Goal: Information Seeking & Learning: Learn about a topic

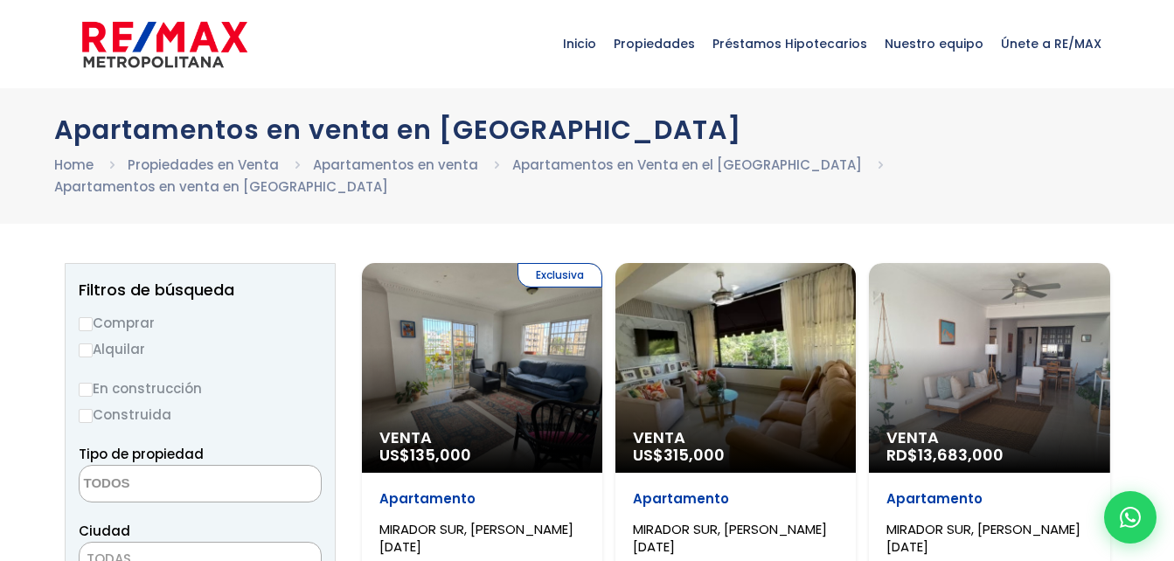
select select
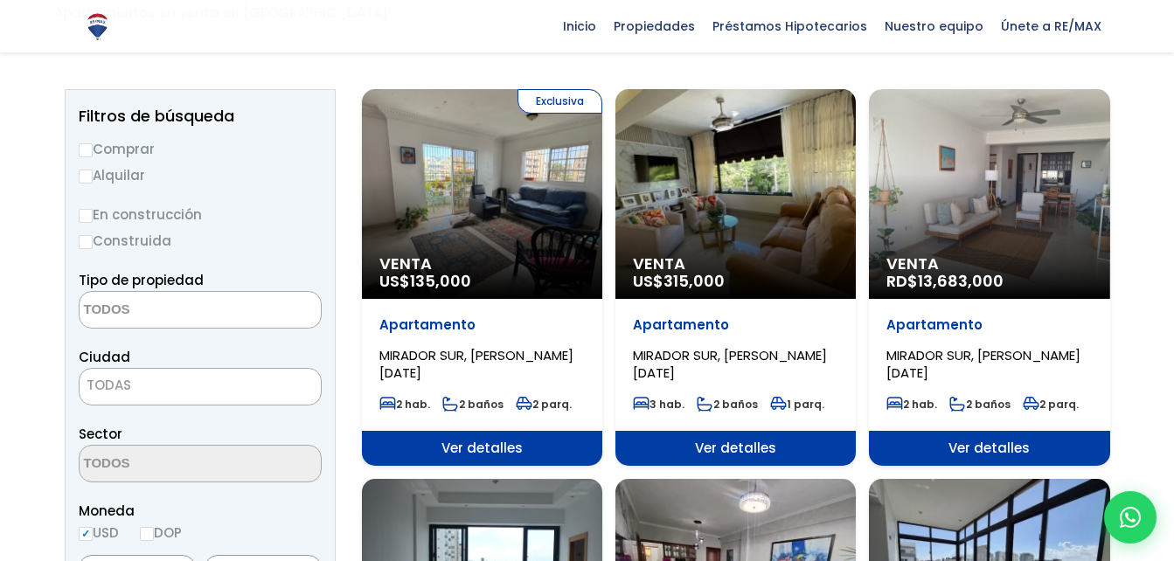
scroll to position [189, 0]
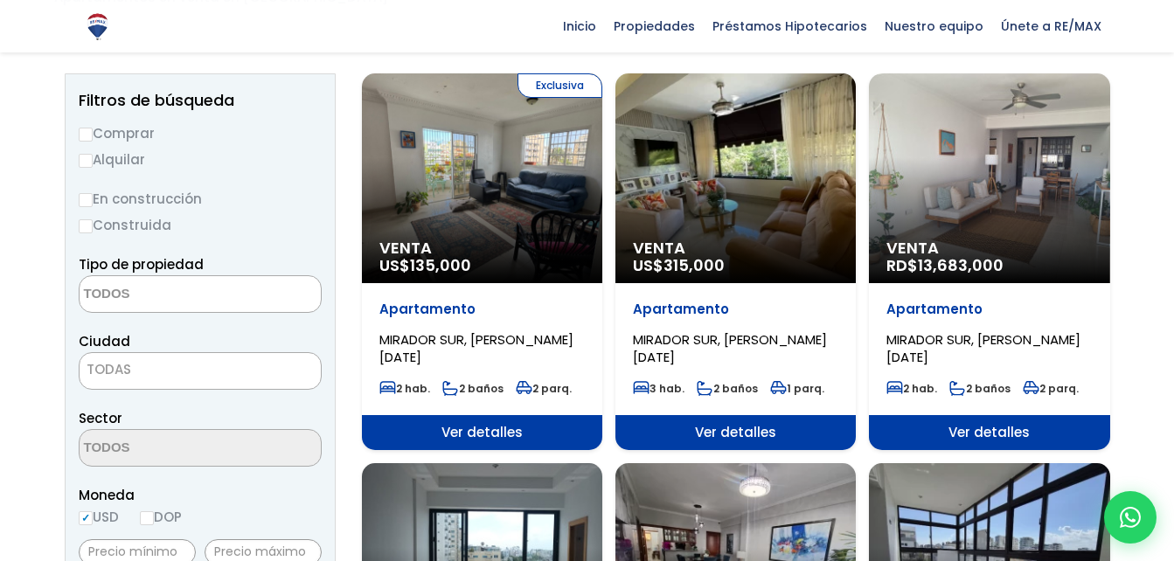
click at [1040, 190] on div "Venta RD$ 13,683,000" at bounding box center [989, 178] width 240 height 210
click at [1023, 195] on div "Venta RD$ 13,683,000" at bounding box center [989, 178] width 240 height 210
click at [983, 187] on div "Venta RD$ 13,683,000" at bounding box center [989, 178] width 240 height 210
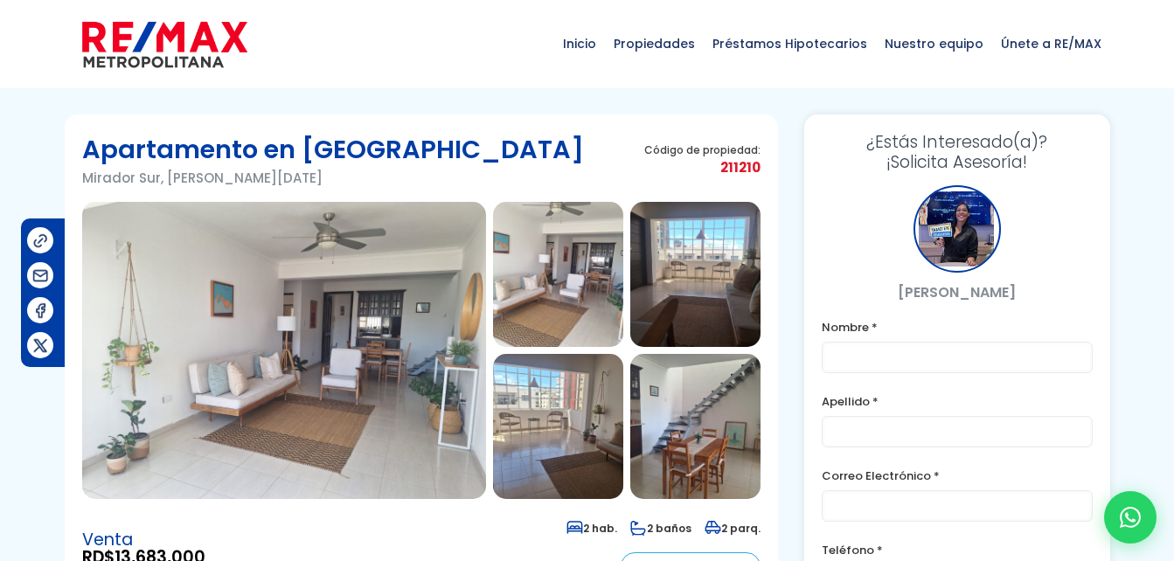
click at [357, 364] on img at bounding box center [284, 350] width 404 height 297
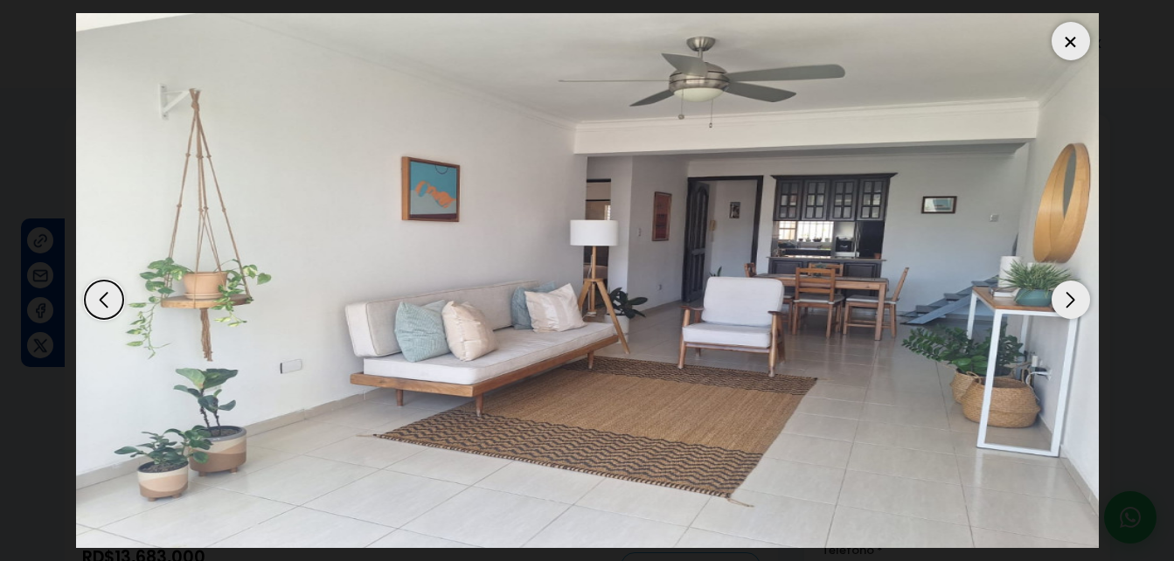
click at [1062, 294] on div "Next slide" at bounding box center [1070, 299] width 38 height 38
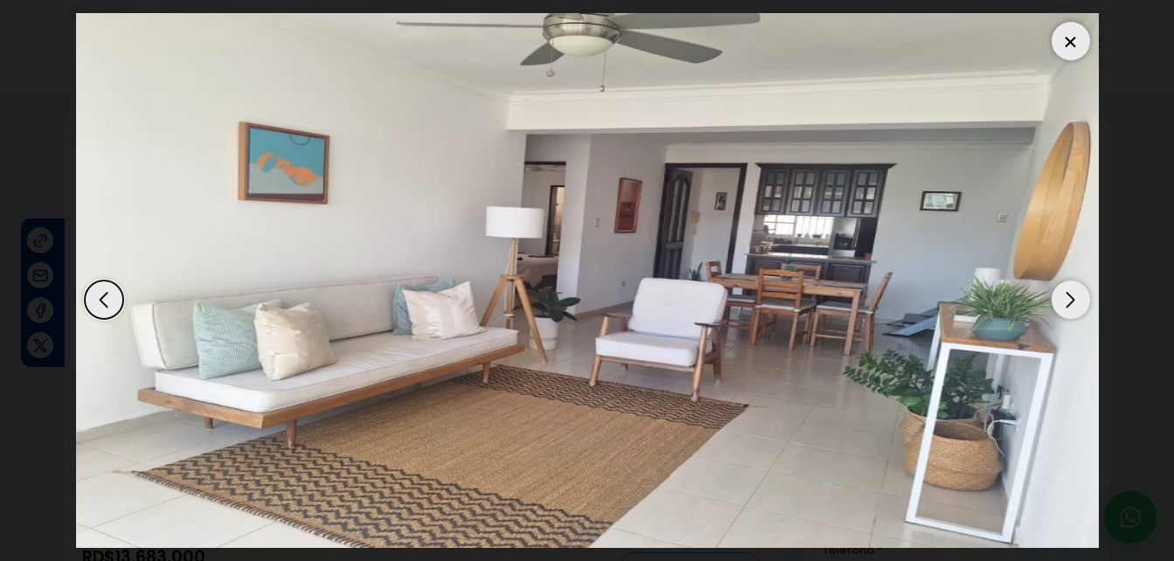
click at [1063, 294] on div "Next slide" at bounding box center [1070, 299] width 38 height 38
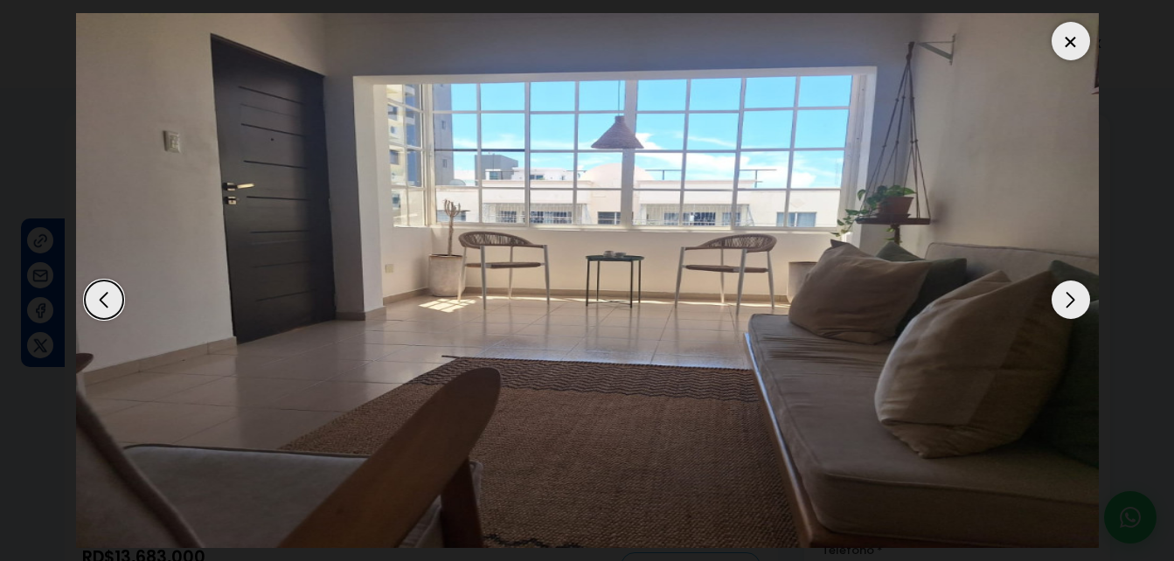
click at [1063, 294] on div "Next slide" at bounding box center [1070, 299] width 38 height 38
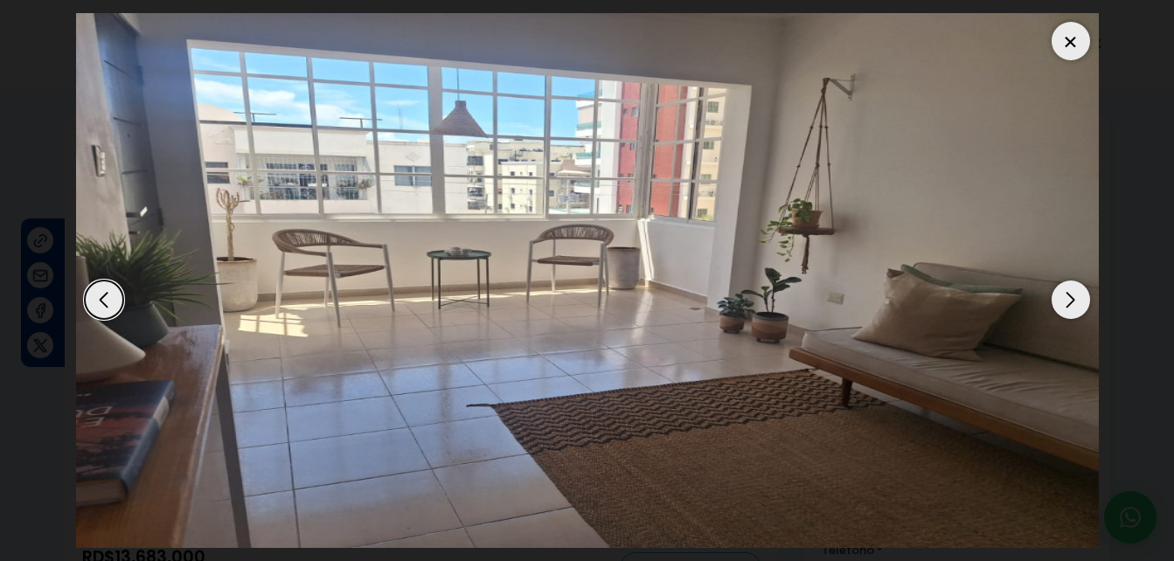
click at [1063, 294] on div "Next slide" at bounding box center [1070, 299] width 38 height 38
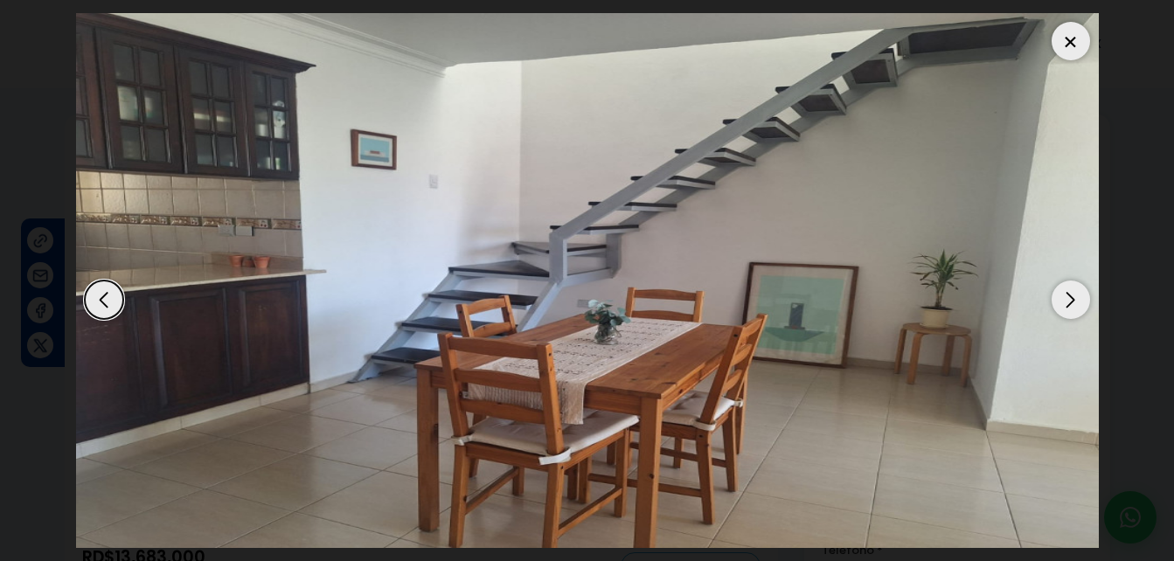
click at [1063, 294] on div "Next slide" at bounding box center [1070, 299] width 38 height 38
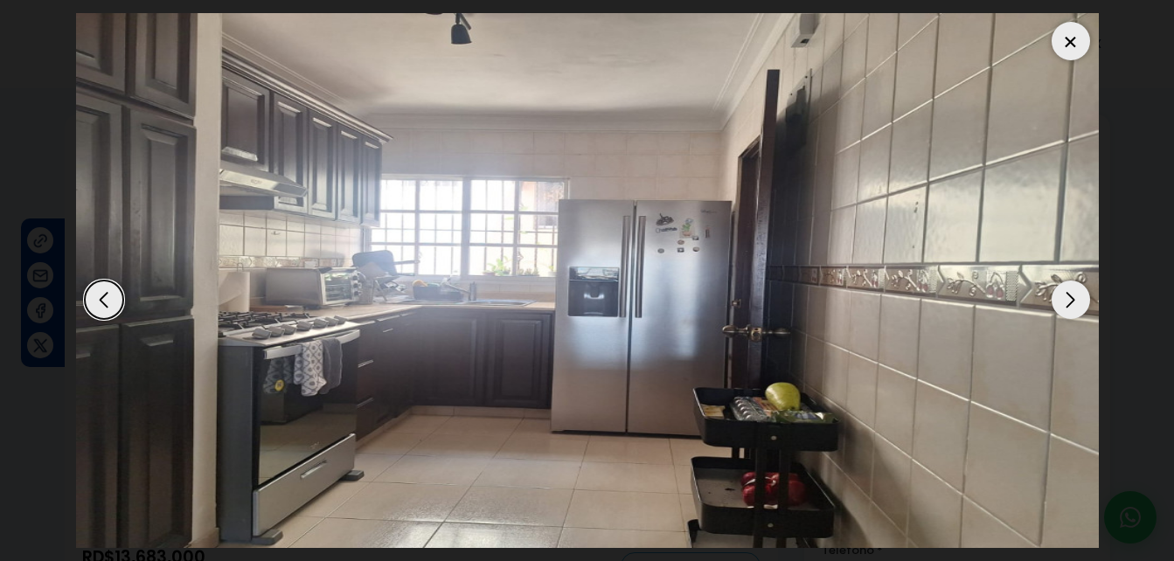
click at [1063, 294] on div "Next slide" at bounding box center [1070, 299] width 38 height 38
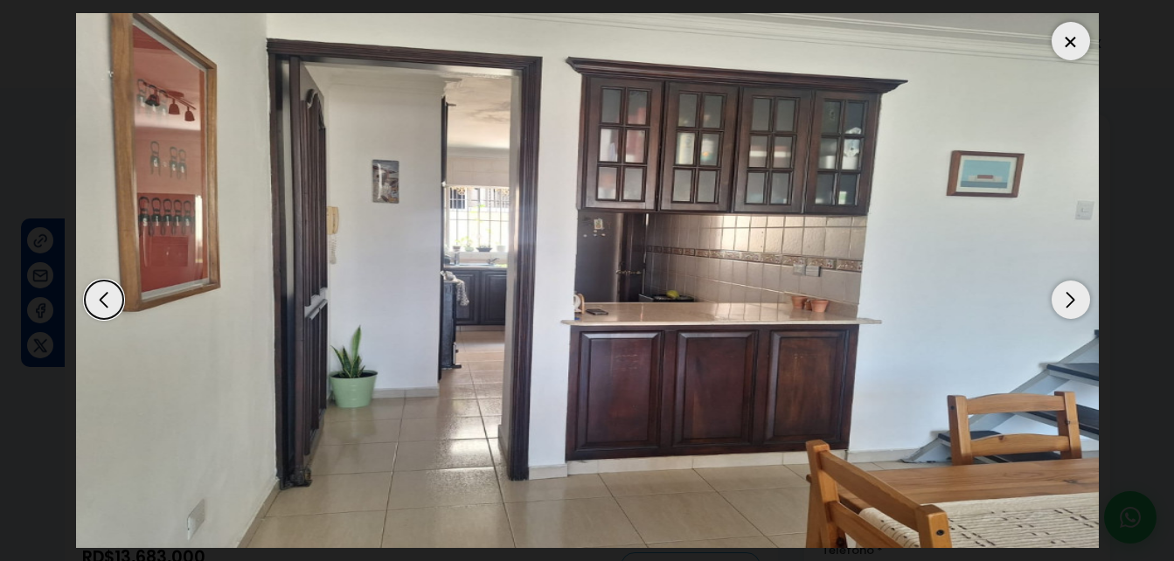
click at [1063, 294] on div "Next slide" at bounding box center [1070, 299] width 38 height 38
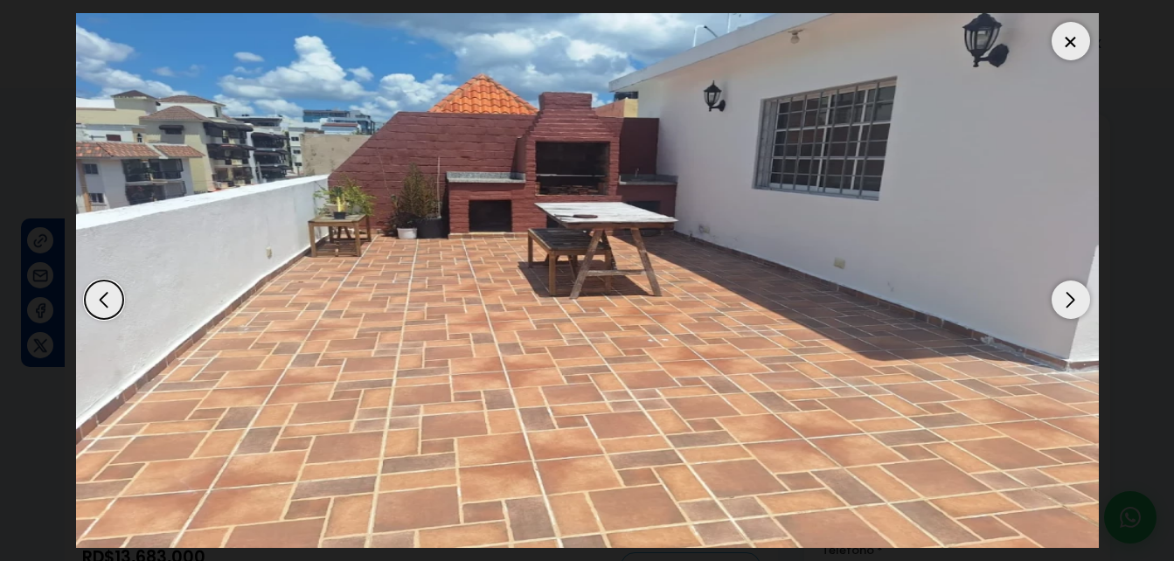
click at [1063, 294] on div "Next slide" at bounding box center [1070, 299] width 38 height 38
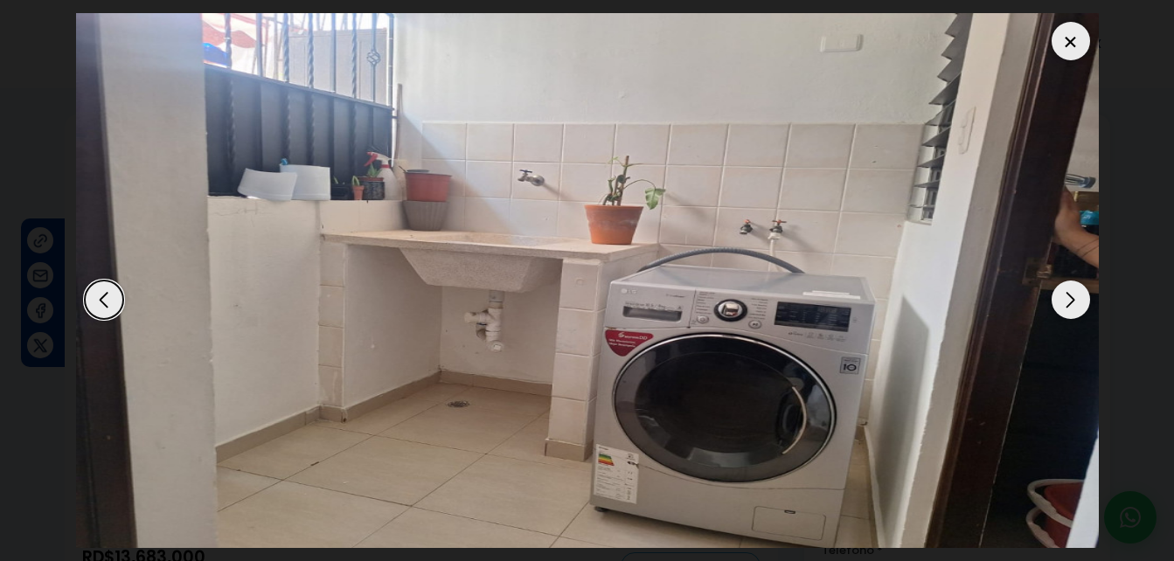
click at [1072, 294] on div "Next slide" at bounding box center [1070, 299] width 38 height 38
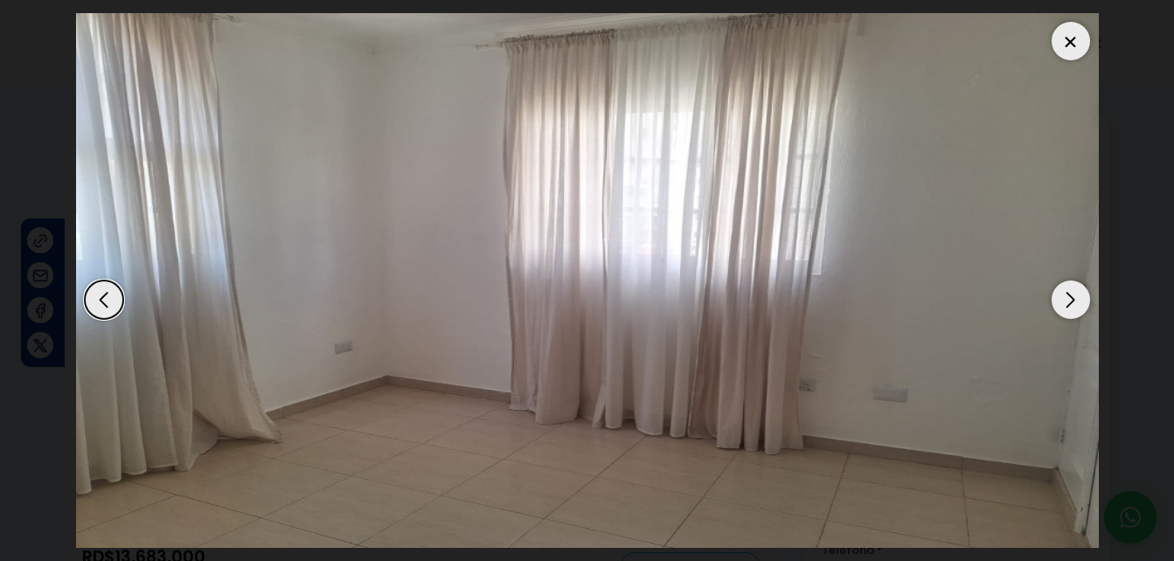
click at [1071, 294] on div "Next slide" at bounding box center [1070, 299] width 38 height 38
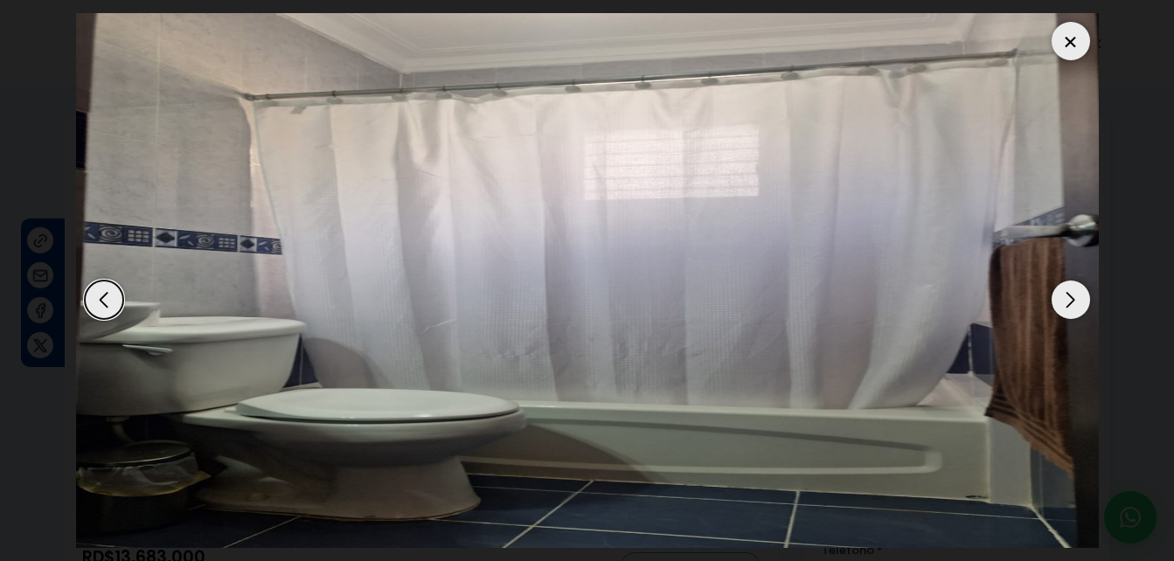
click at [1070, 294] on div "Next slide" at bounding box center [1070, 299] width 38 height 38
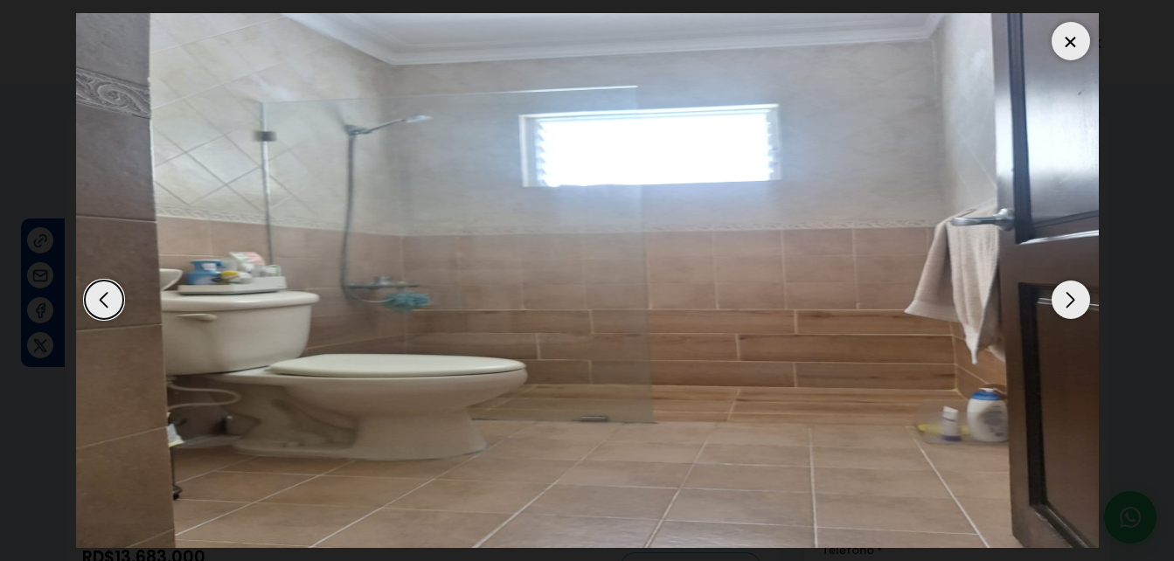
click at [1070, 295] on div "Next slide" at bounding box center [1070, 299] width 38 height 38
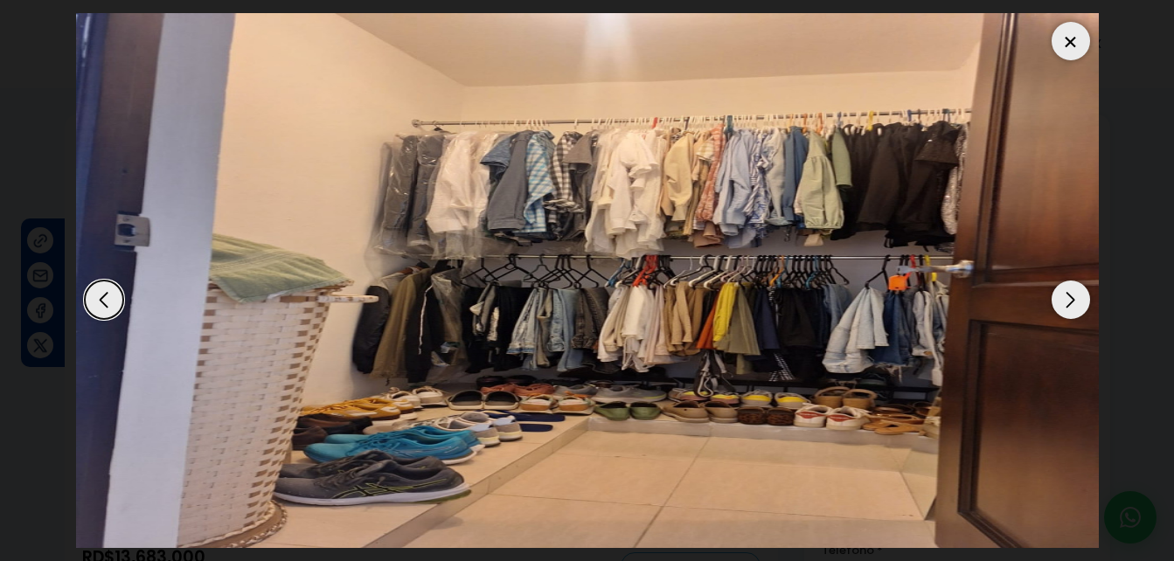
click at [1070, 295] on div "Next slide" at bounding box center [1070, 299] width 38 height 38
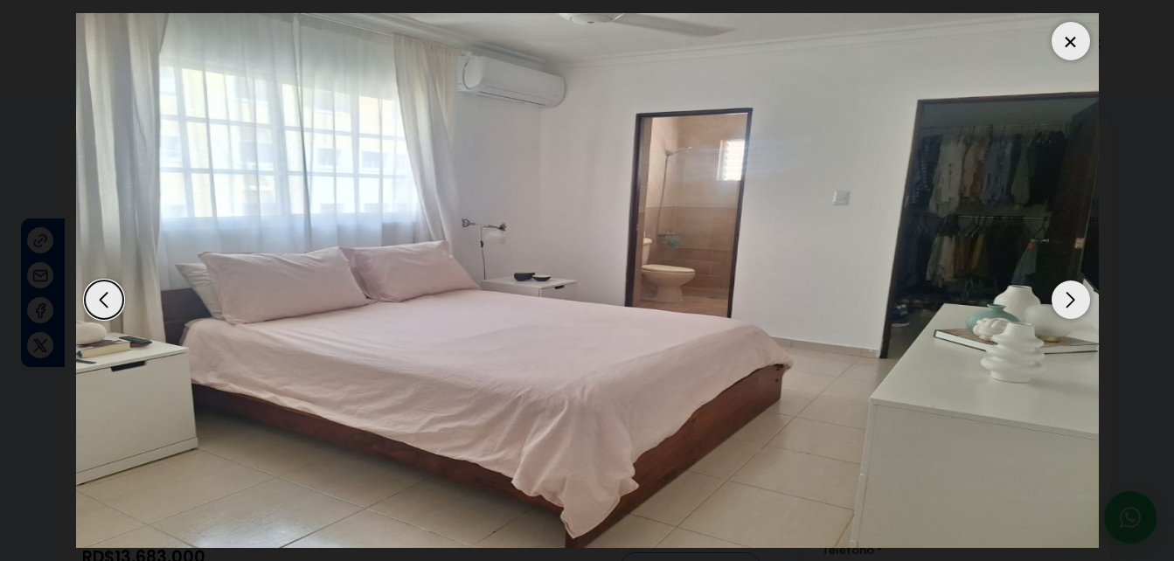
click at [1070, 295] on div "Next slide" at bounding box center [1070, 299] width 38 height 38
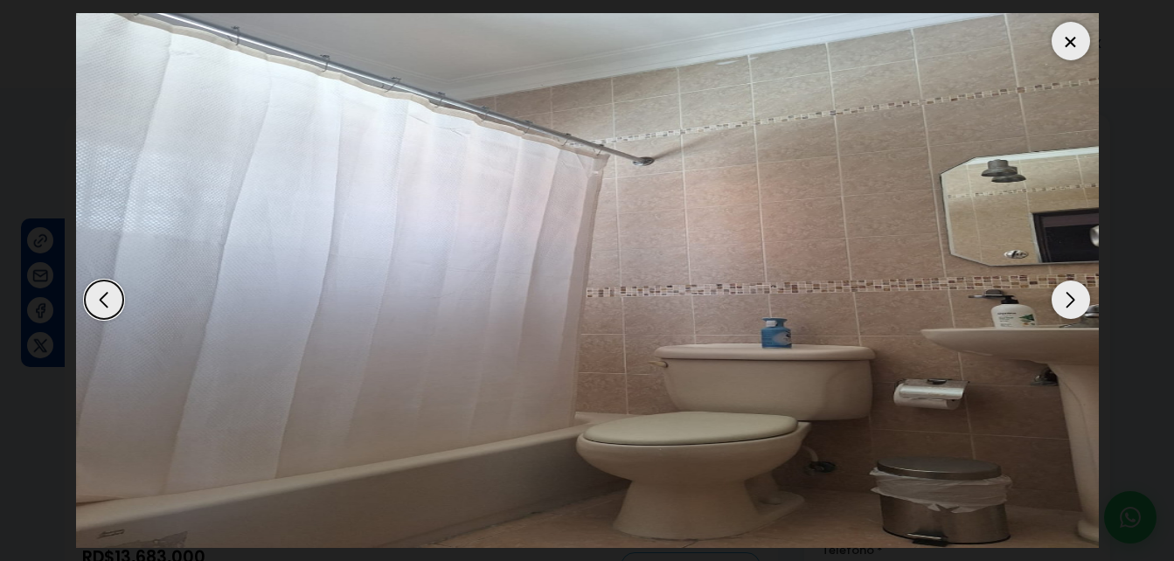
click at [1070, 295] on div "Next slide" at bounding box center [1070, 299] width 38 height 38
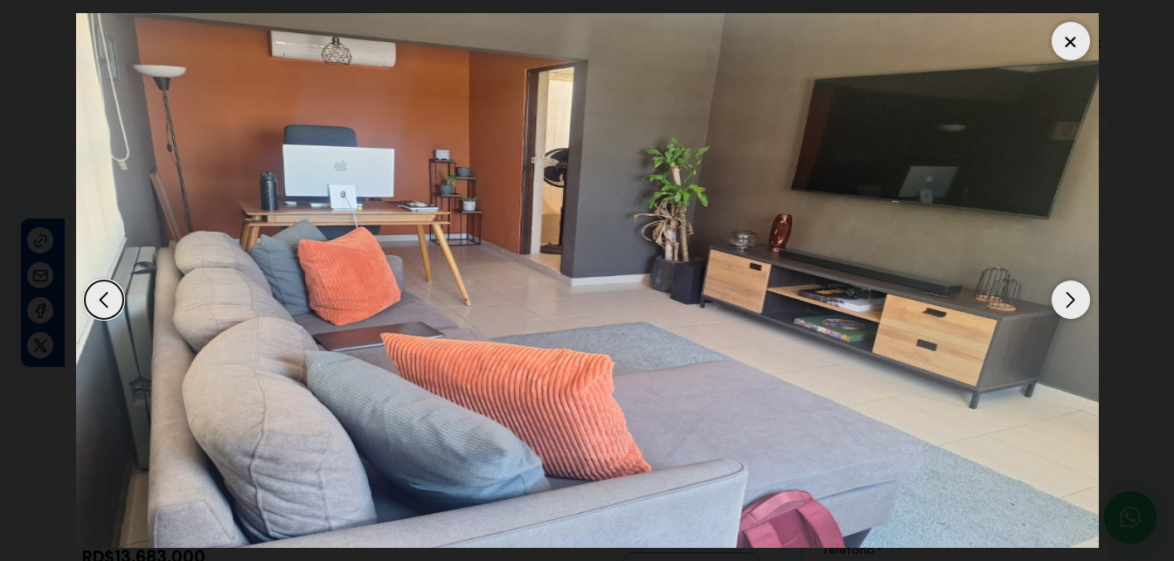
click at [1070, 295] on div "Next slide" at bounding box center [1070, 299] width 38 height 38
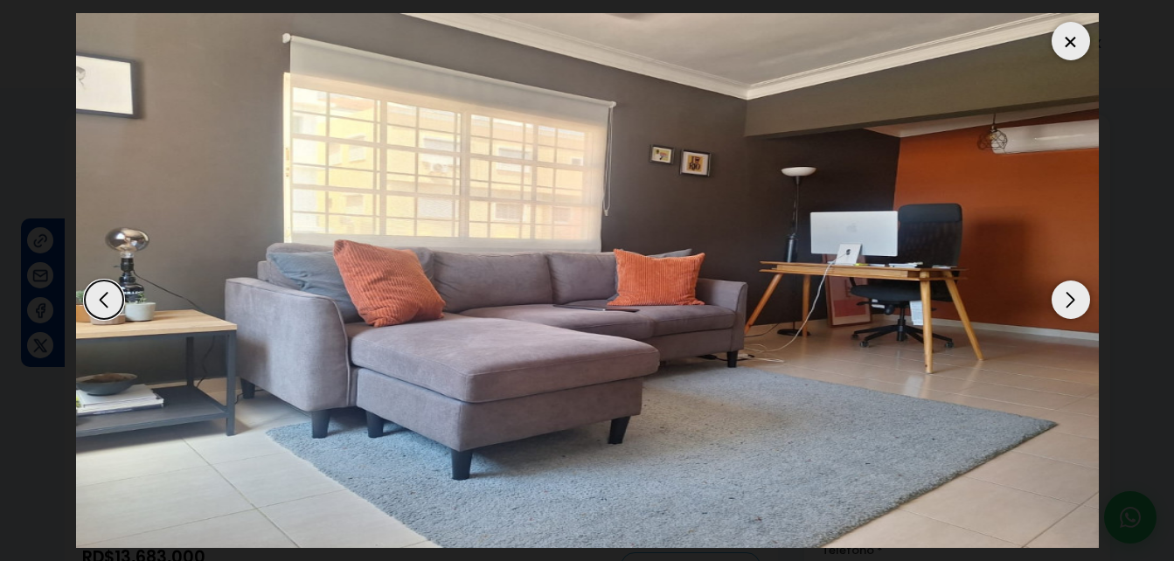
click at [1070, 295] on div "Next slide" at bounding box center [1070, 299] width 38 height 38
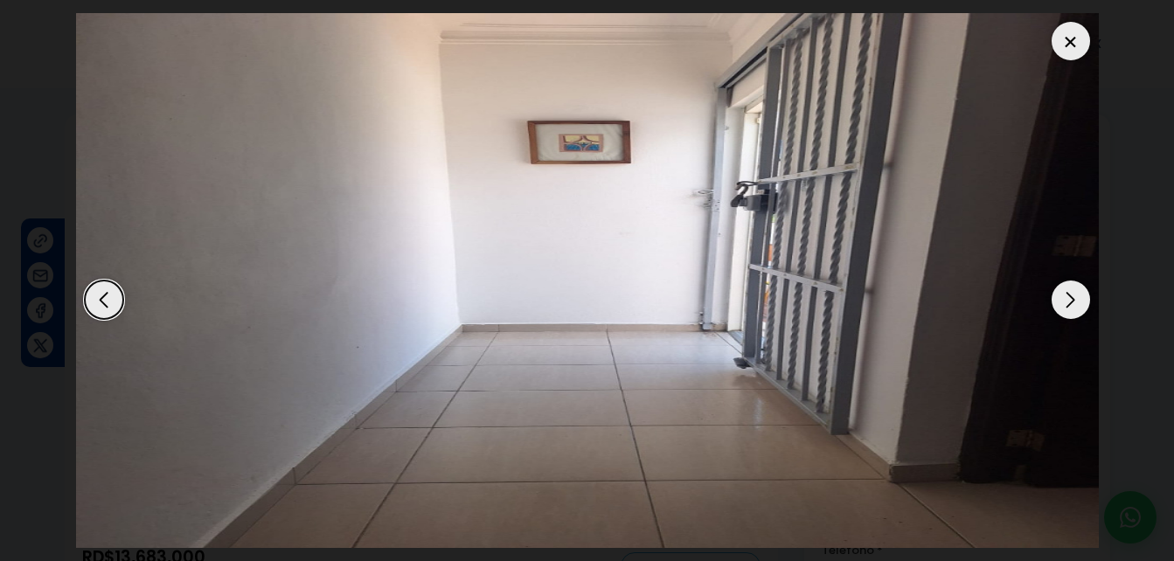
click at [1070, 295] on div "Next slide" at bounding box center [1070, 299] width 38 height 38
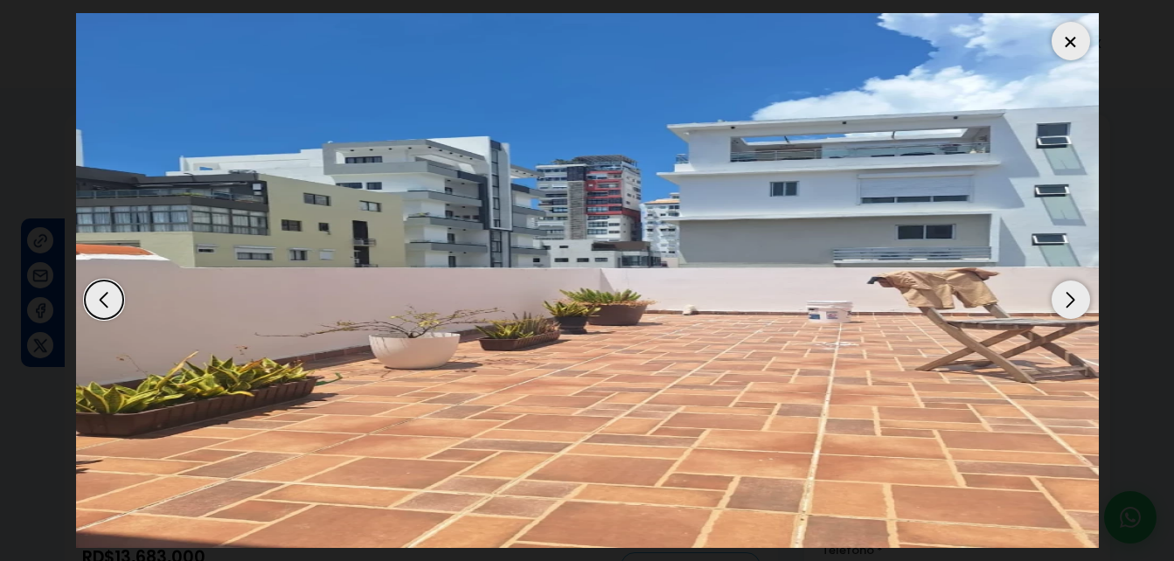
click at [1070, 295] on div "Next slide" at bounding box center [1070, 299] width 38 height 38
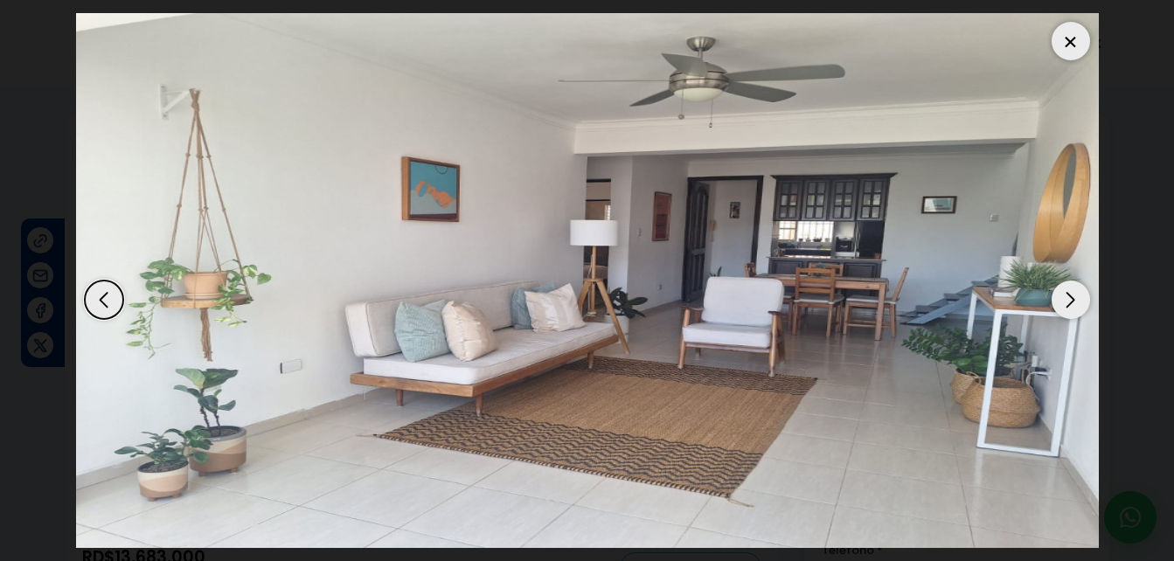
click at [1070, 295] on div "Next slide" at bounding box center [1070, 299] width 38 height 38
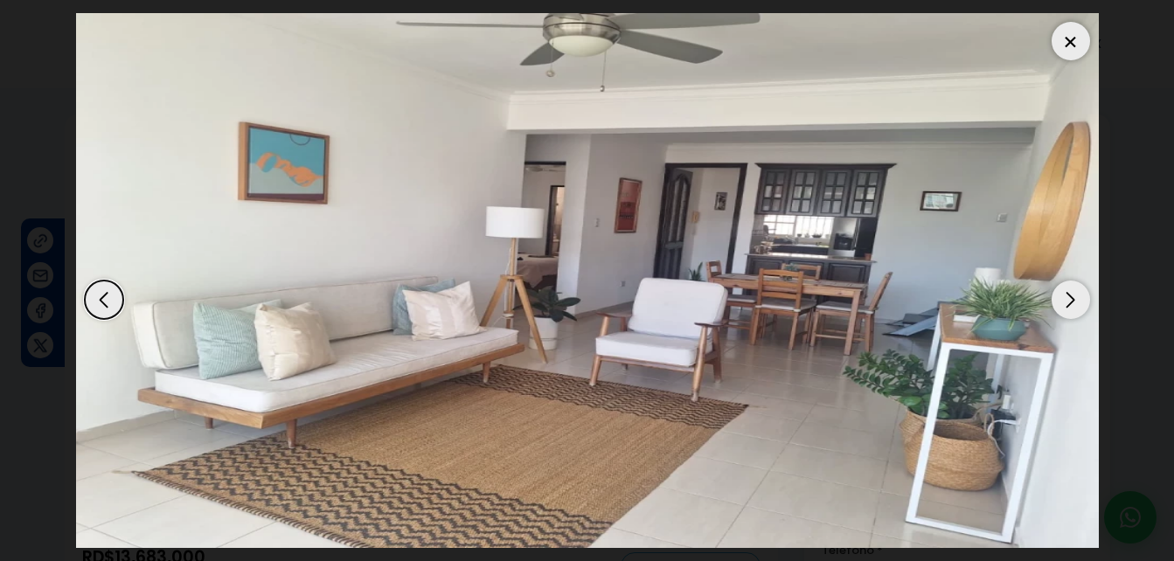
click at [1070, 295] on div "Next slide" at bounding box center [1070, 299] width 38 height 38
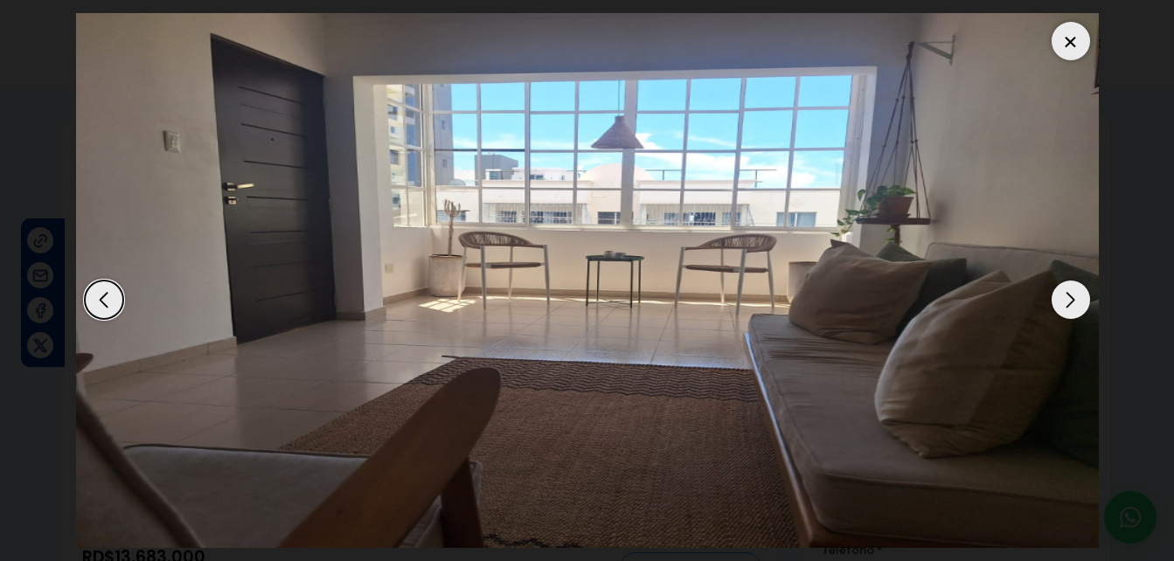
click at [1070, 296] on div "Next slide" at bounding box center [1070, 299] width 38 height 38
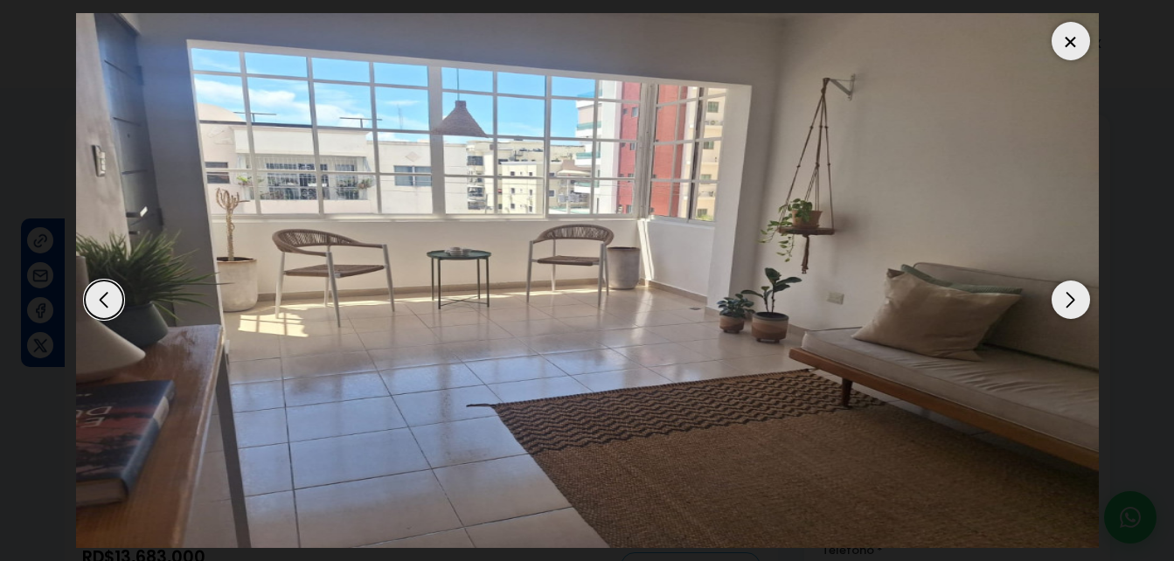
click at [1074, 41] on div at bounding box center [1070, 41] width 38 height 38
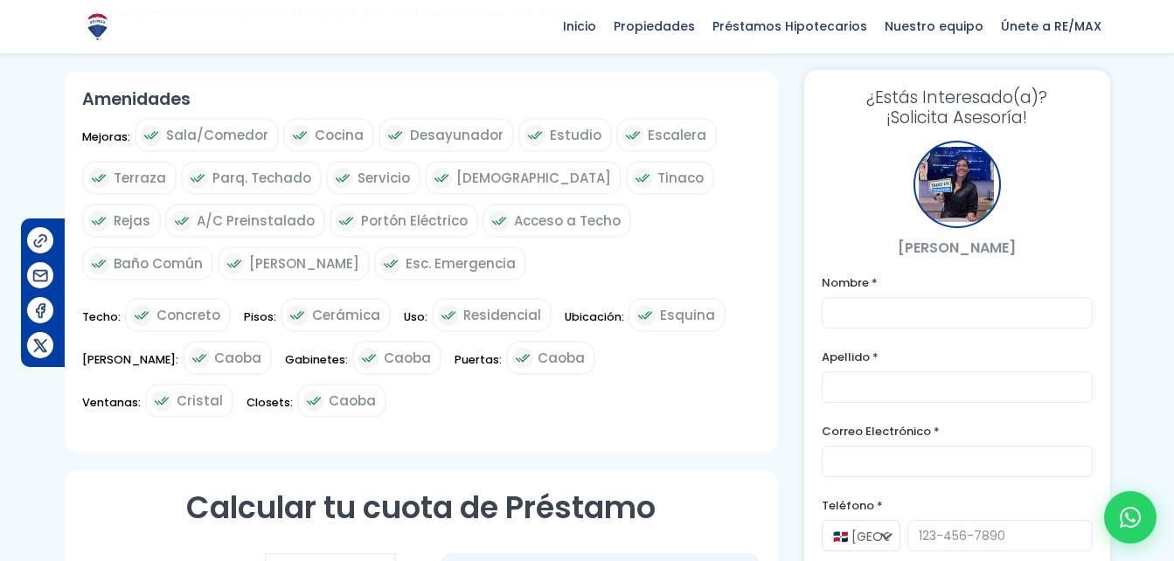
scroll to position [834, 0]
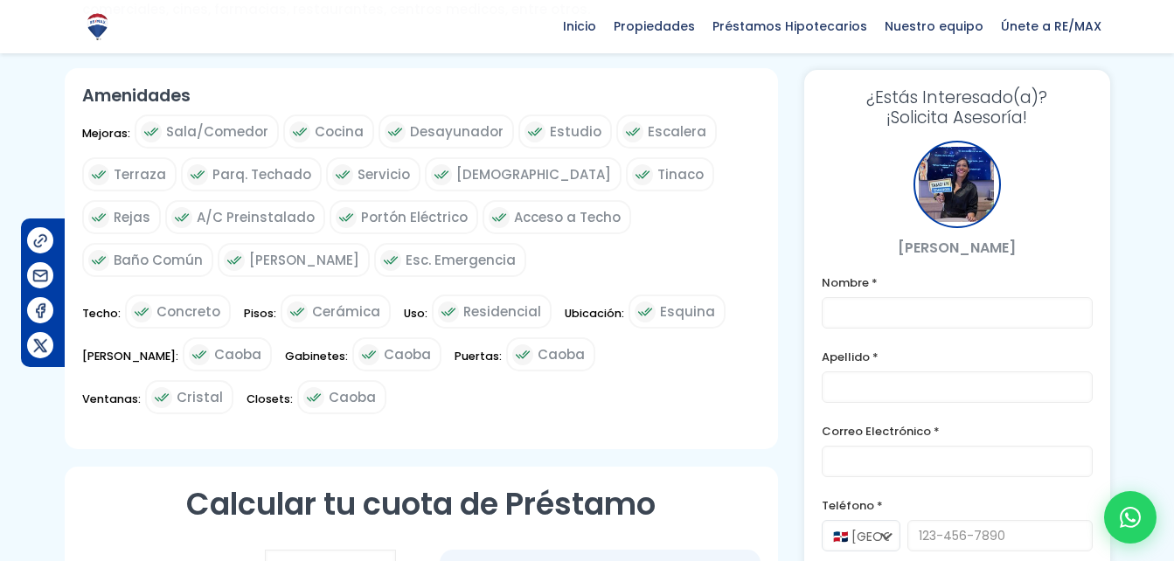
click at [1166, 268] on div at bounding box center [587, 170] width 1174 height 1782
click at [1165, 268] on div at bounding box center [587, 170] width 1174 height 1782
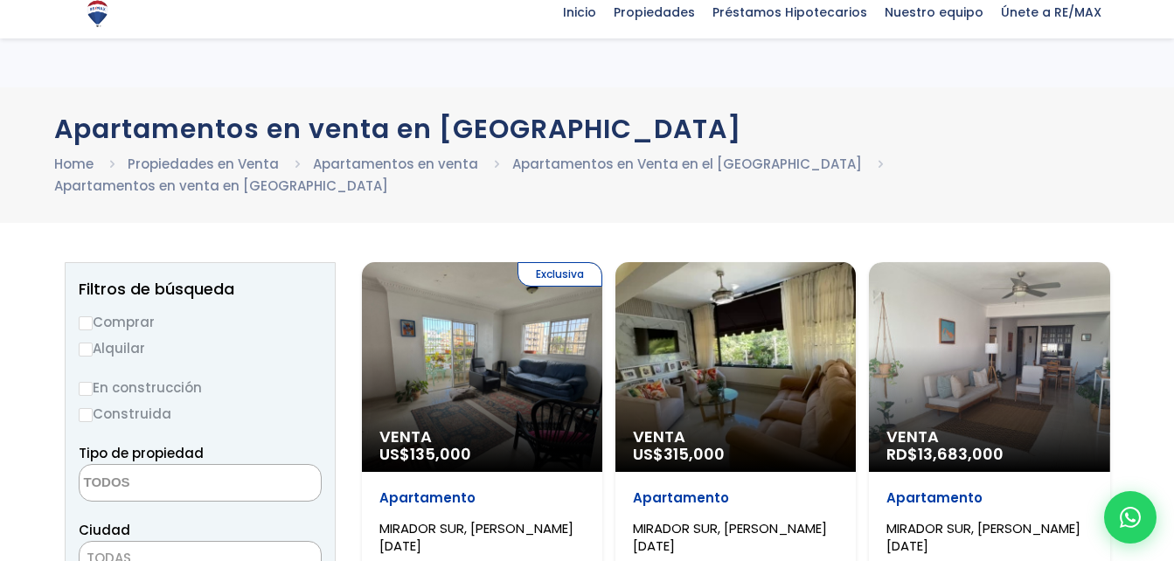
select select
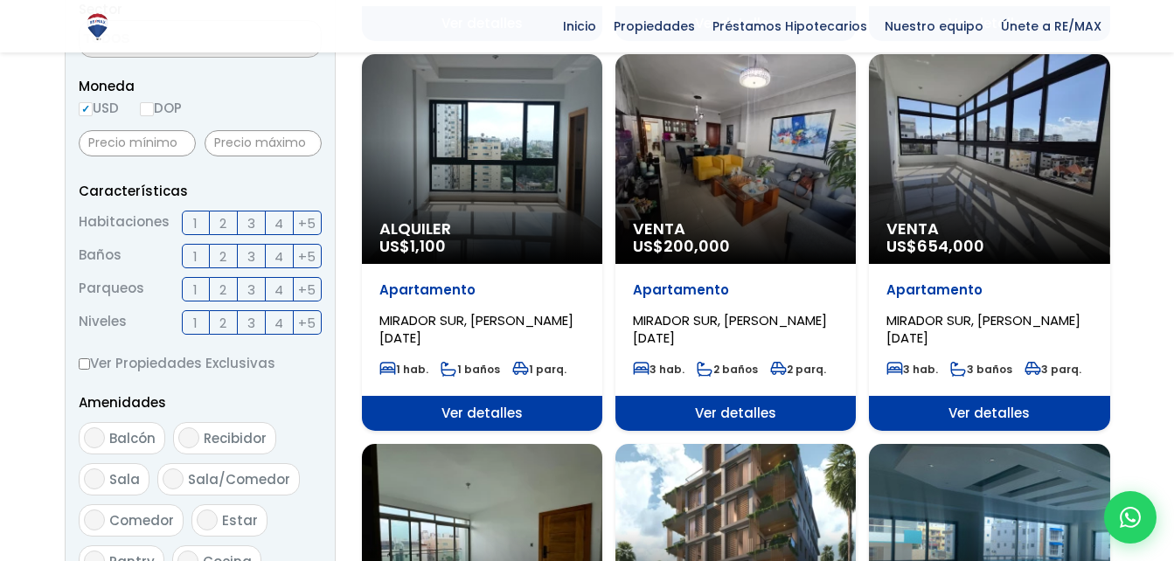
scroll to position [608, 0]
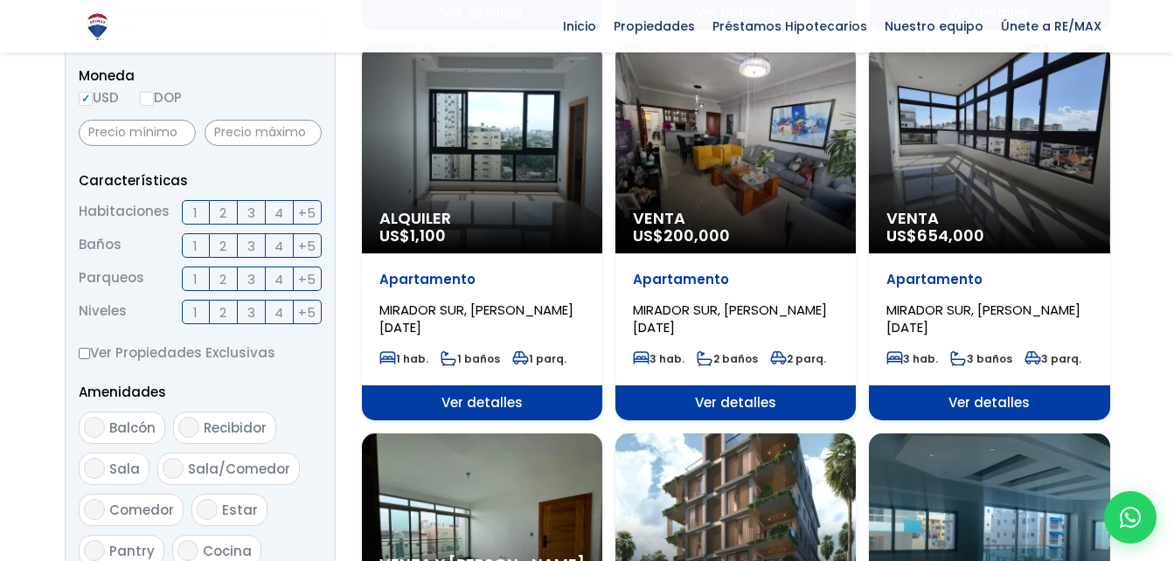
click at [739, 143] on div "Venta US$ 200,000" at bounding box center [735, 149] width 240 height 210
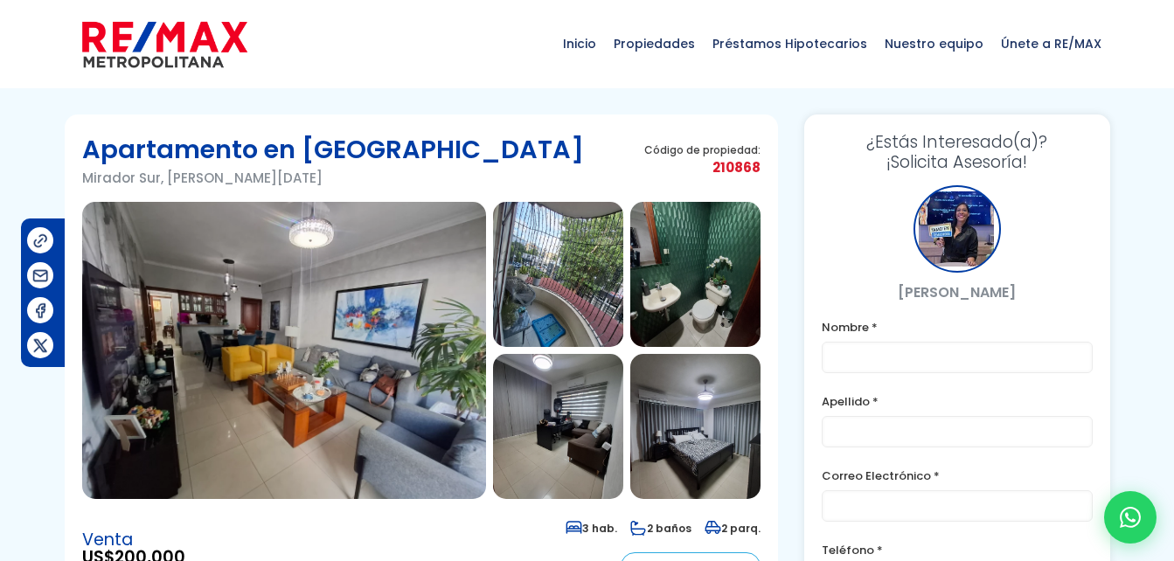
click at [400, 279] on img at bounding box center [284, 350] width 404 height 297
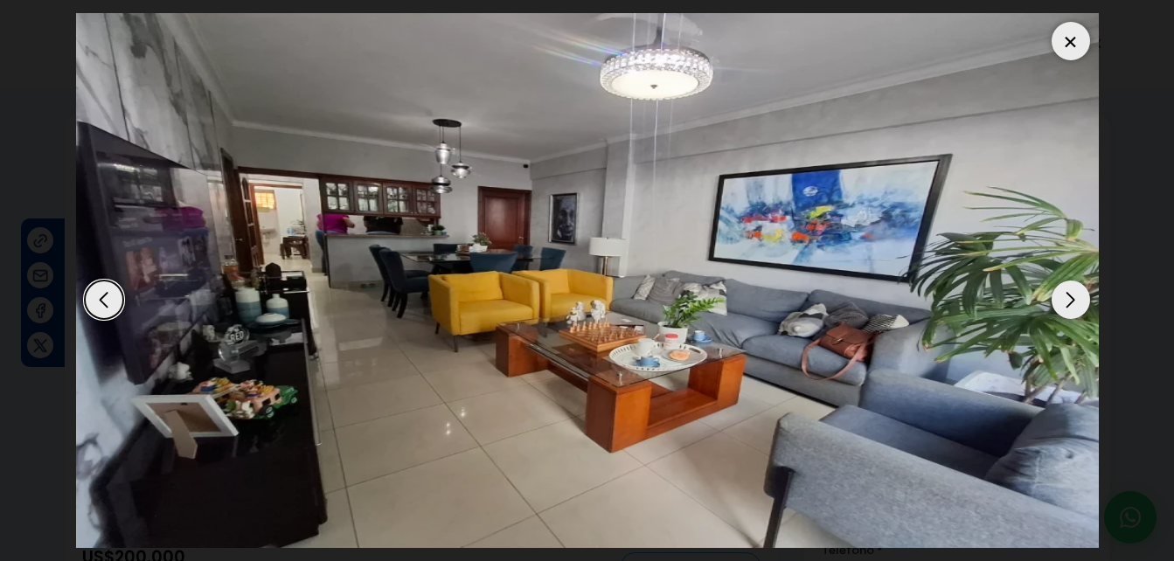
click at [1070, 294] on div "Next slide" at bounding box center [1070, 299] width 38 height 38
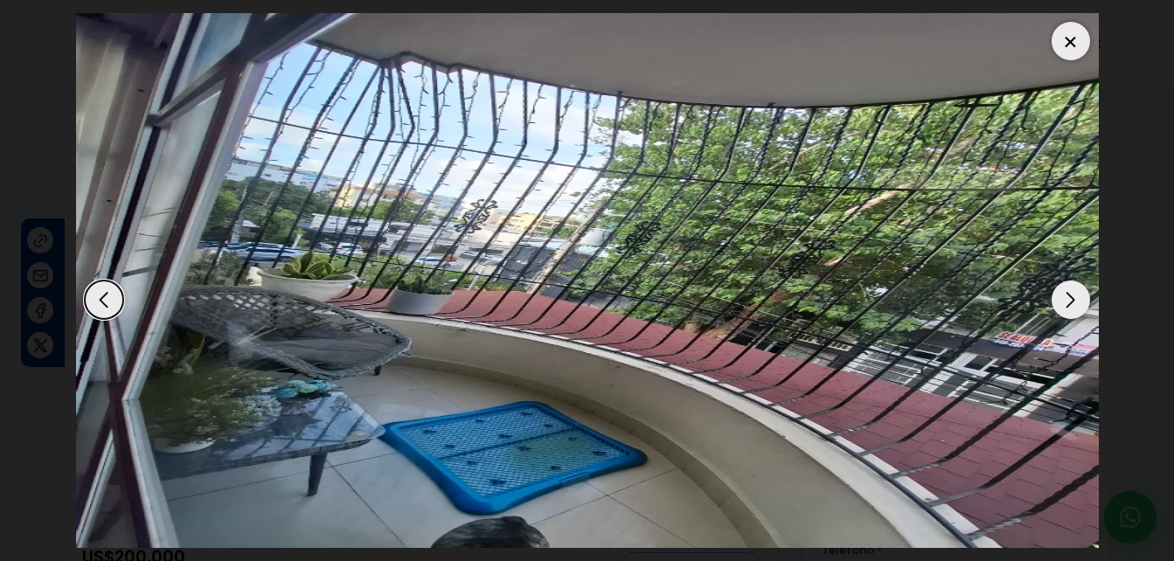
click at [1070, 294] on div "Next slide" at bounding box center [1070, 299] width 38 height 38
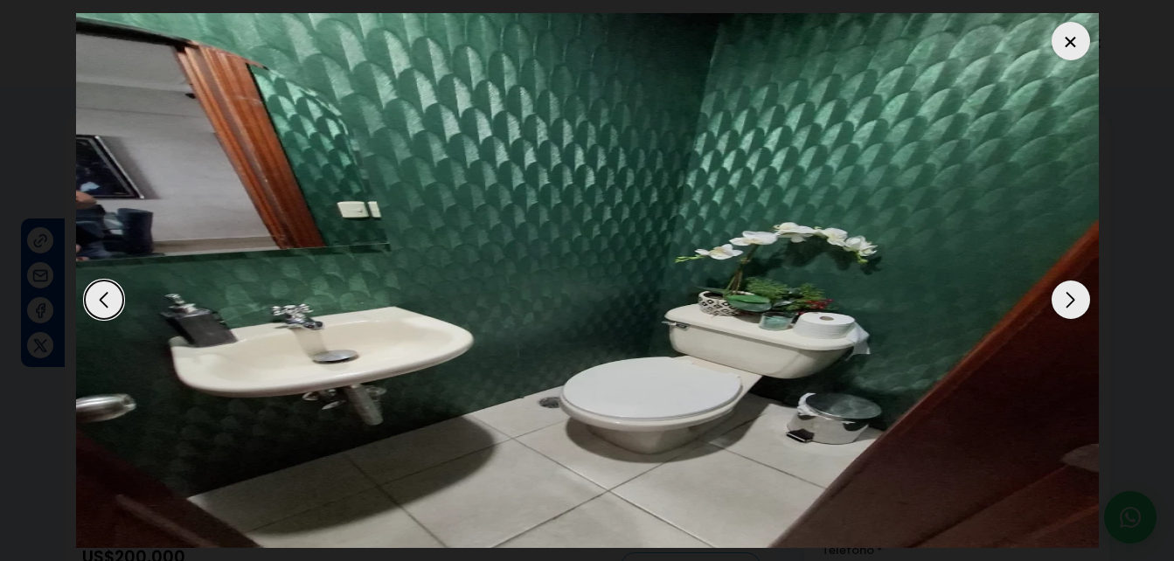
click at [1070, 294] on div "Next slide" at bounding box center [1070, 299] width 38 height 38
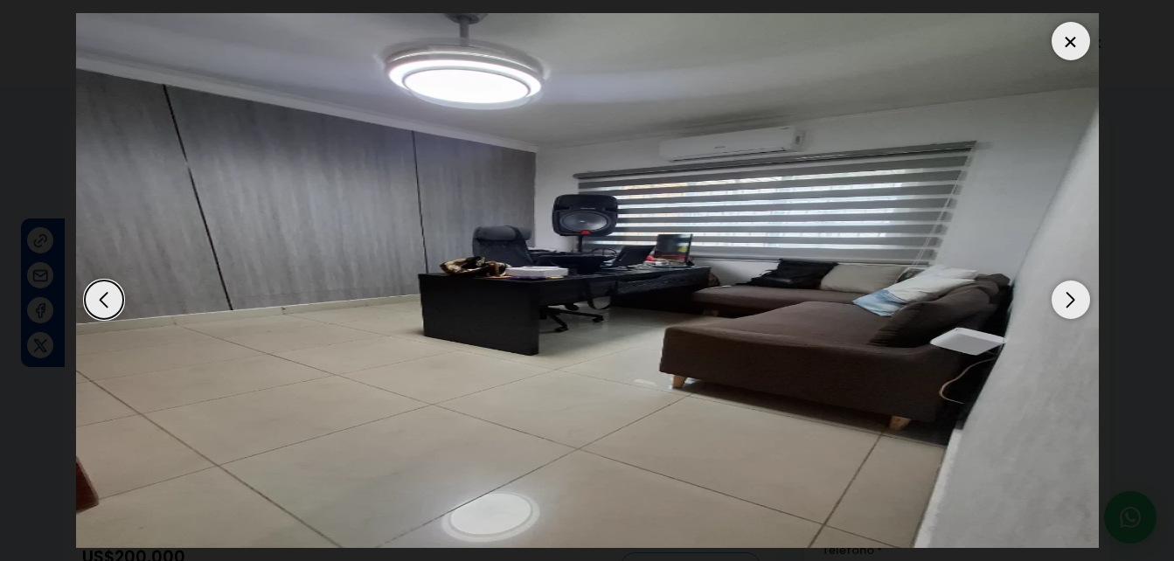
click at [1070, 294] on div "Next slide" at bounding box center [1070, 299] width 38 height 38
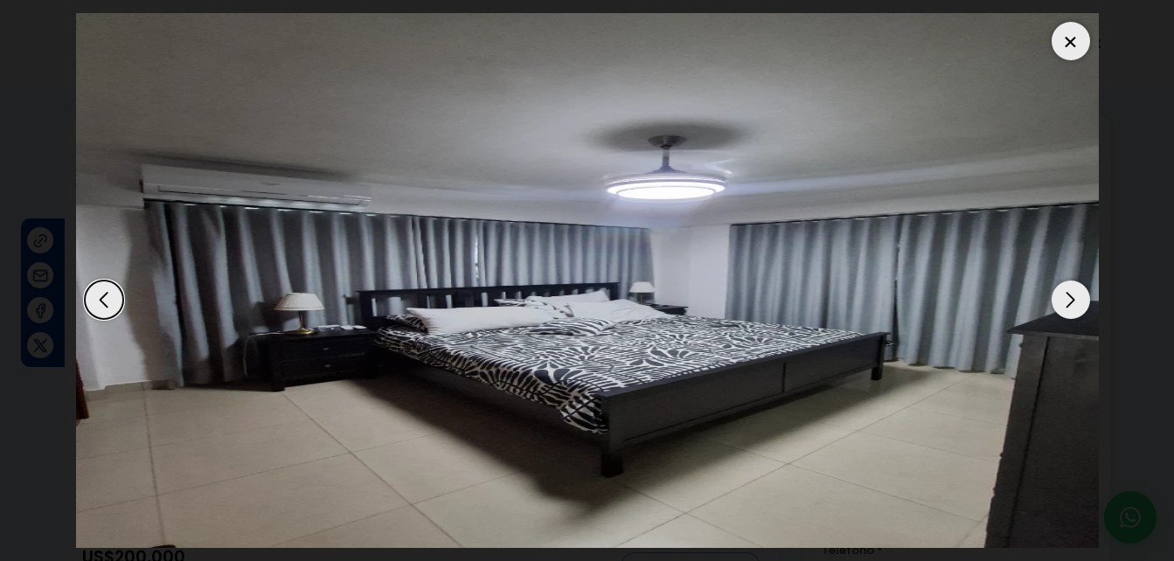
click at [1070, 294] on div "Next slide" at bounding box center [1070, 299] width 38 height 38
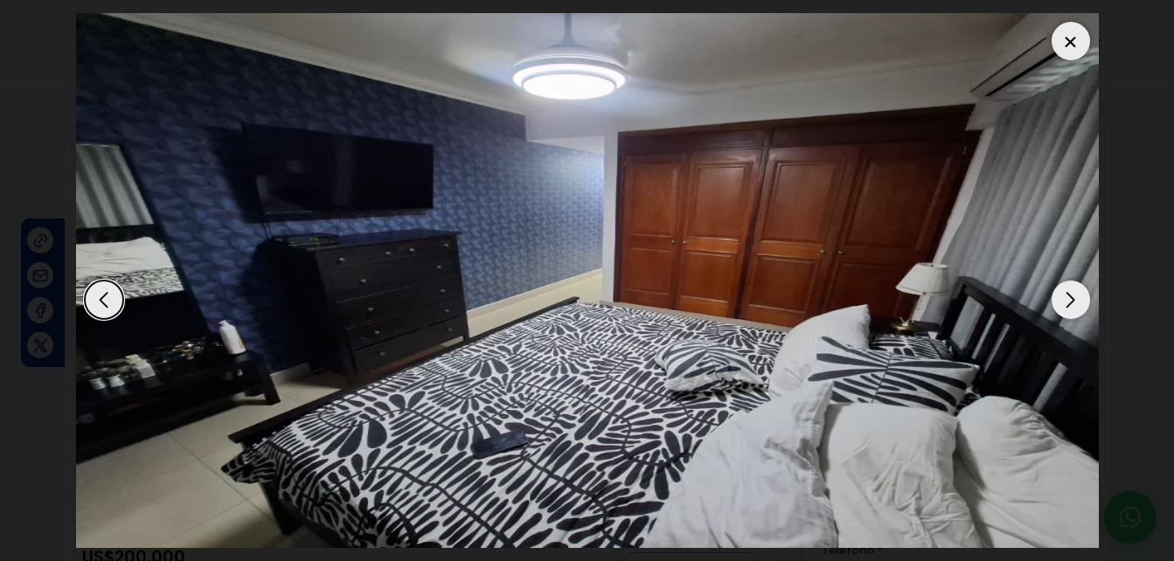
click at [1070, 294] on div "Next slide" at bounding box center [1070, 299] width 38 height 38
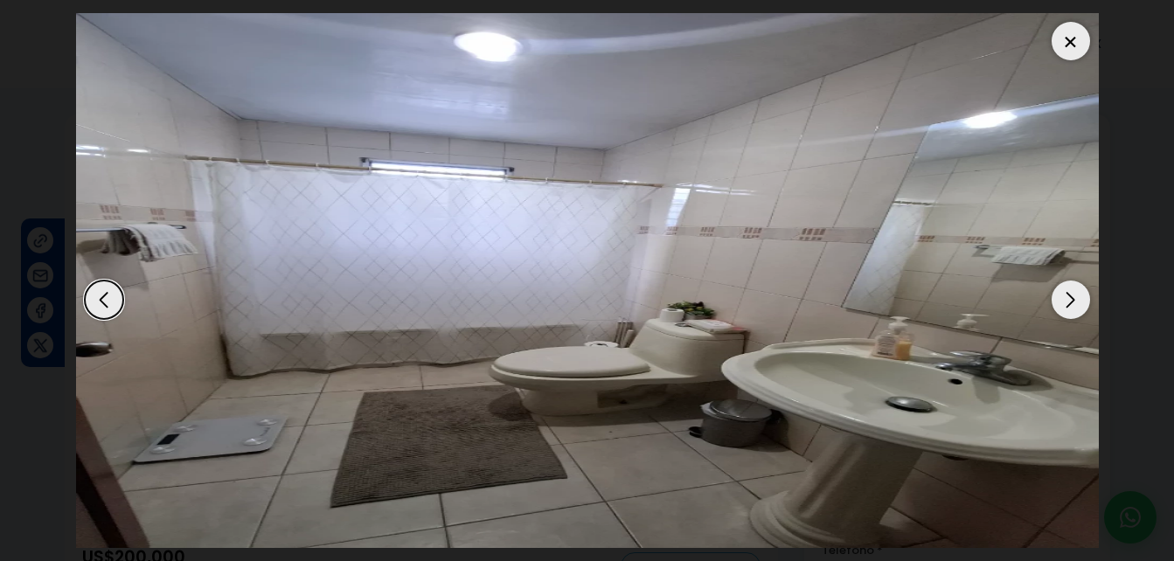
click at [1070, 294] on div "Next slide" at bounding box center [1070, 299] width 38 height 38
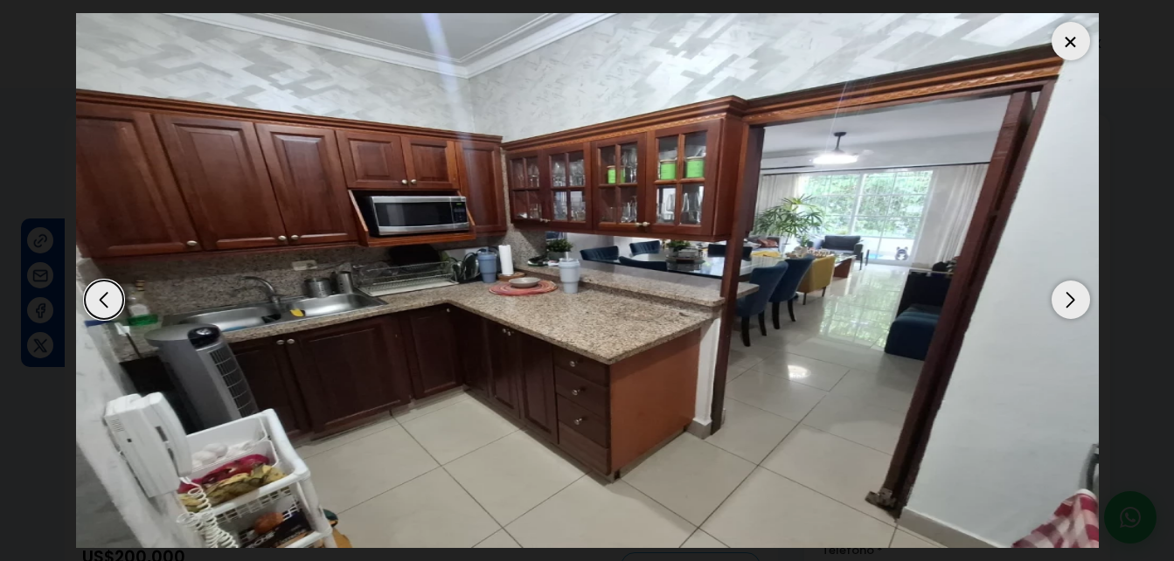
click at [1070, 294] on div "Next slide" at bounding box center [1070, 299] width 38 height 38
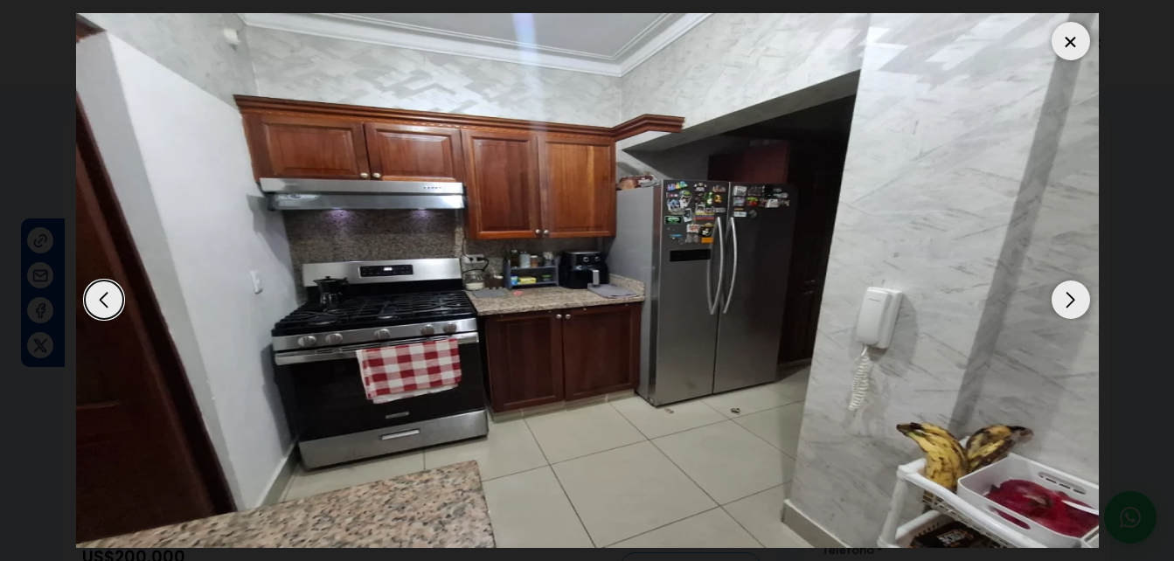
click at [1070, 297] on div "Next slide" at bounding box center [1070, 299] width 38 height 38
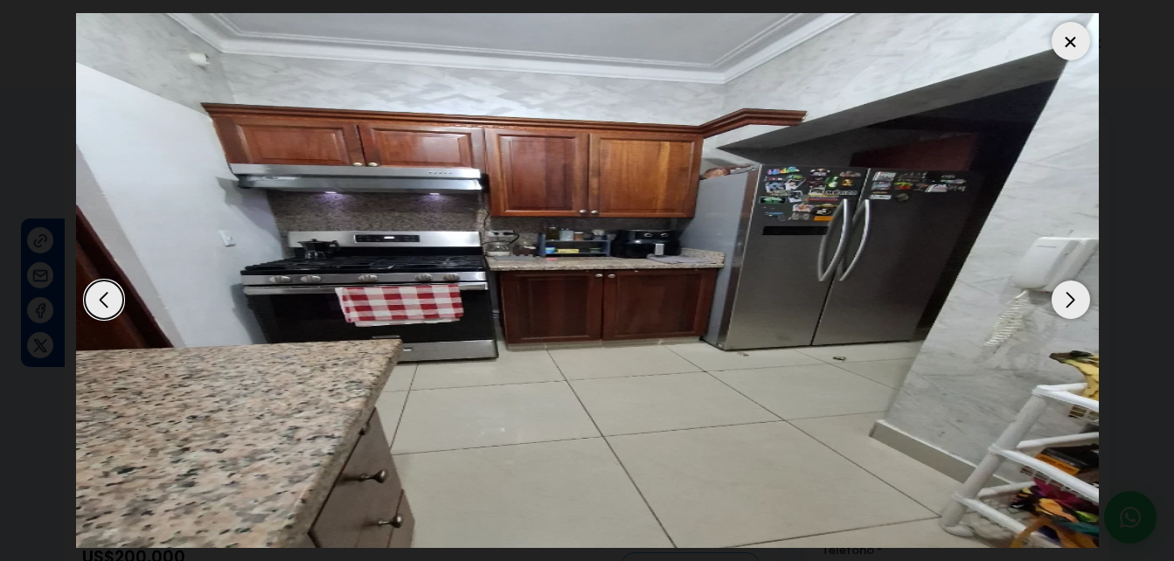
click at [1069, 300] on div "Next slide" at bounding box center [1070, 299] width 38 height 38
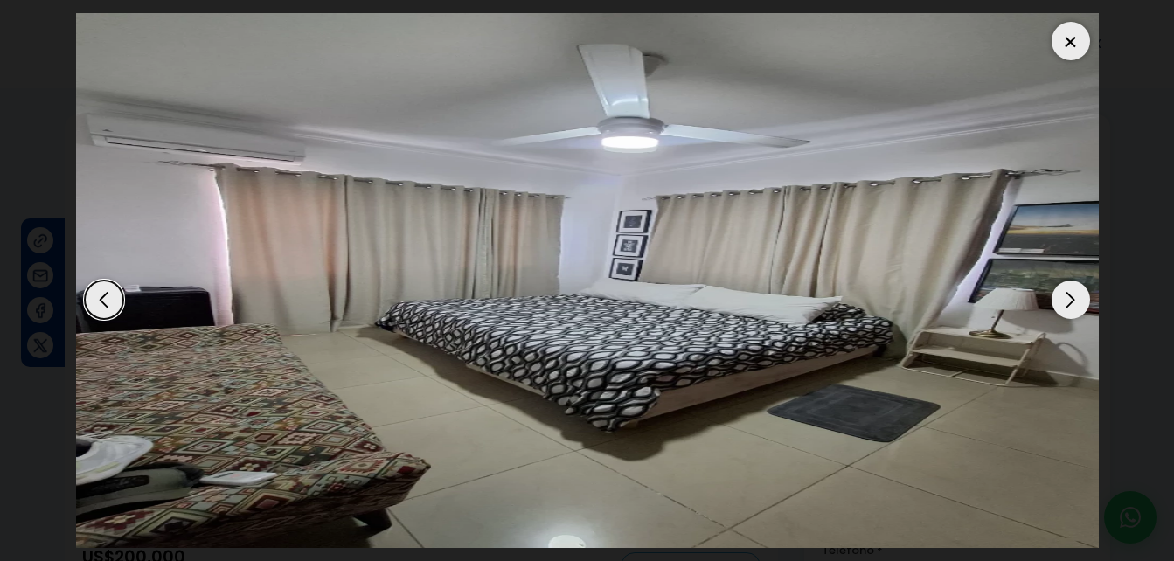
click at [1069, 300] on div "Next slide" at bounding box center [1070, 299] width 38 height 38
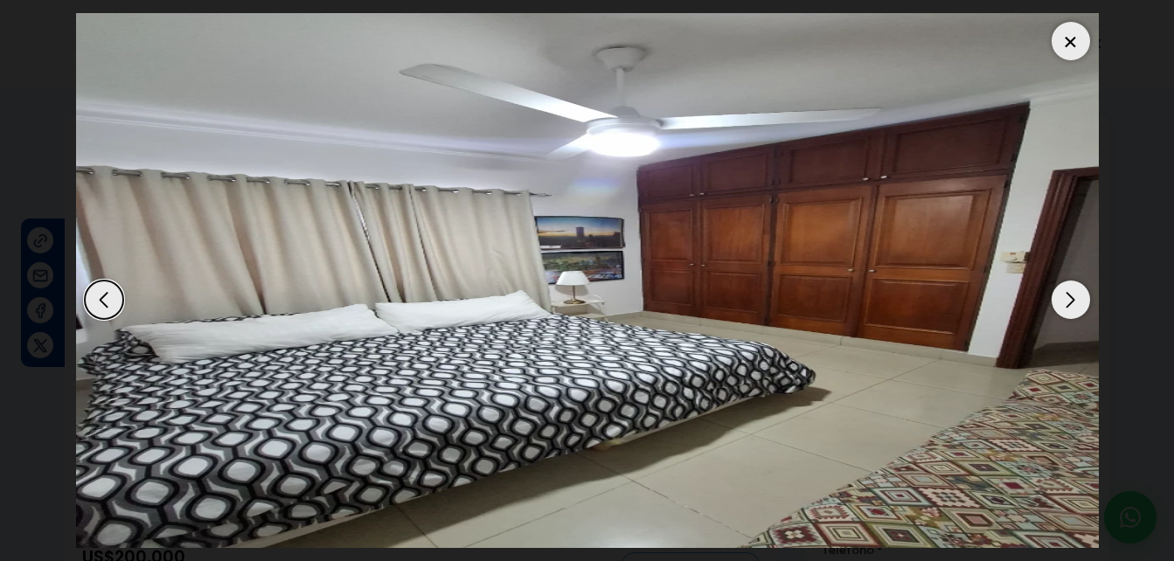
click at [1069, 300] on div "Next slide" at bounding box center [1070, 299] width 38 height 38
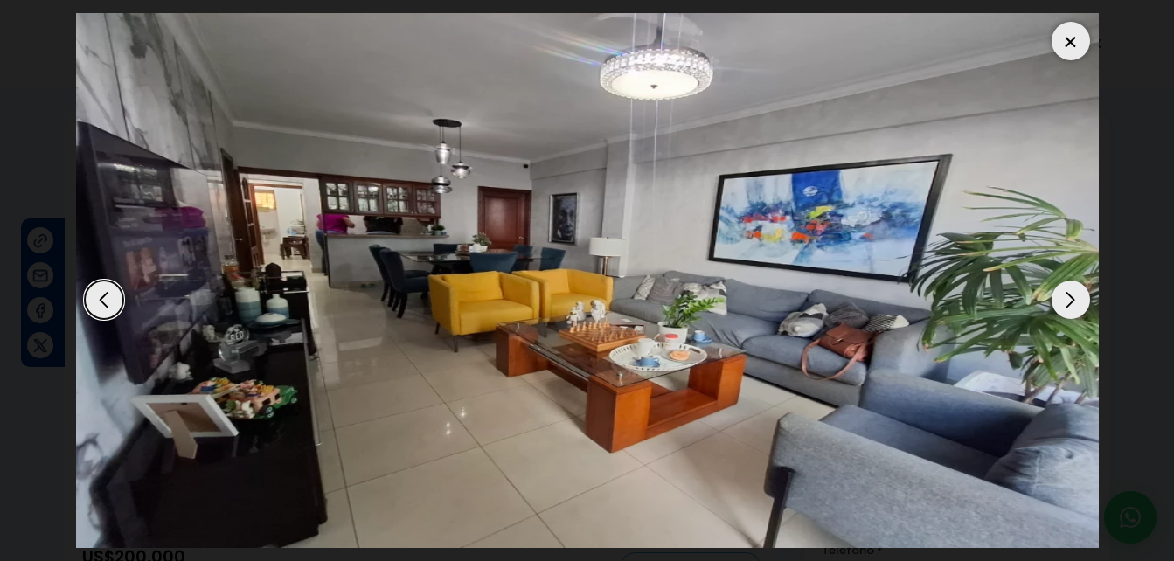
click at [1073, 41] on div at bounding box center [1070, 41] width 38 height 38
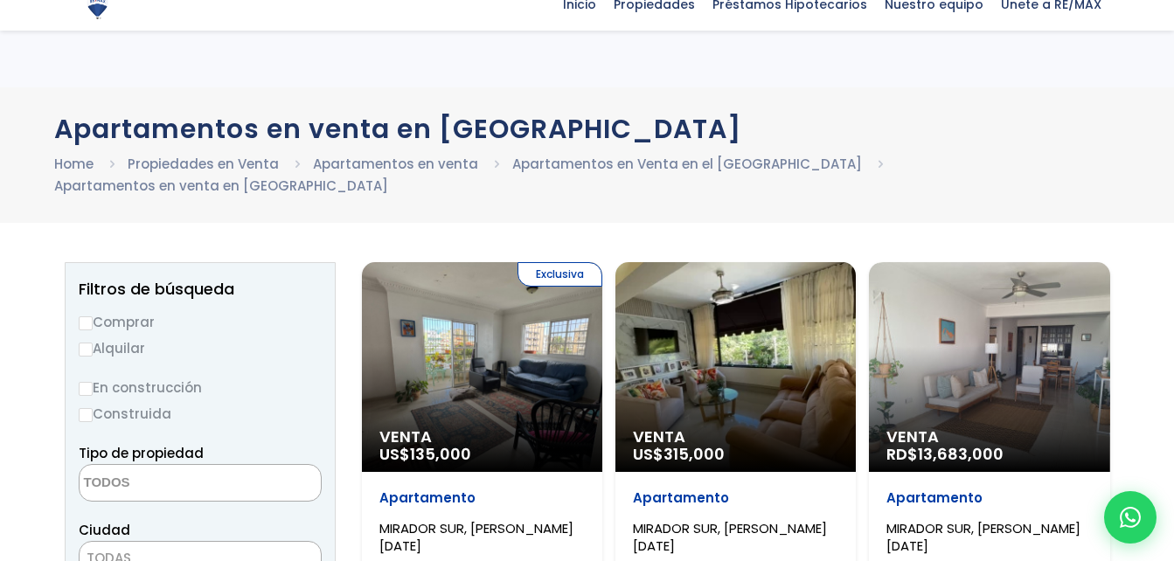
select select
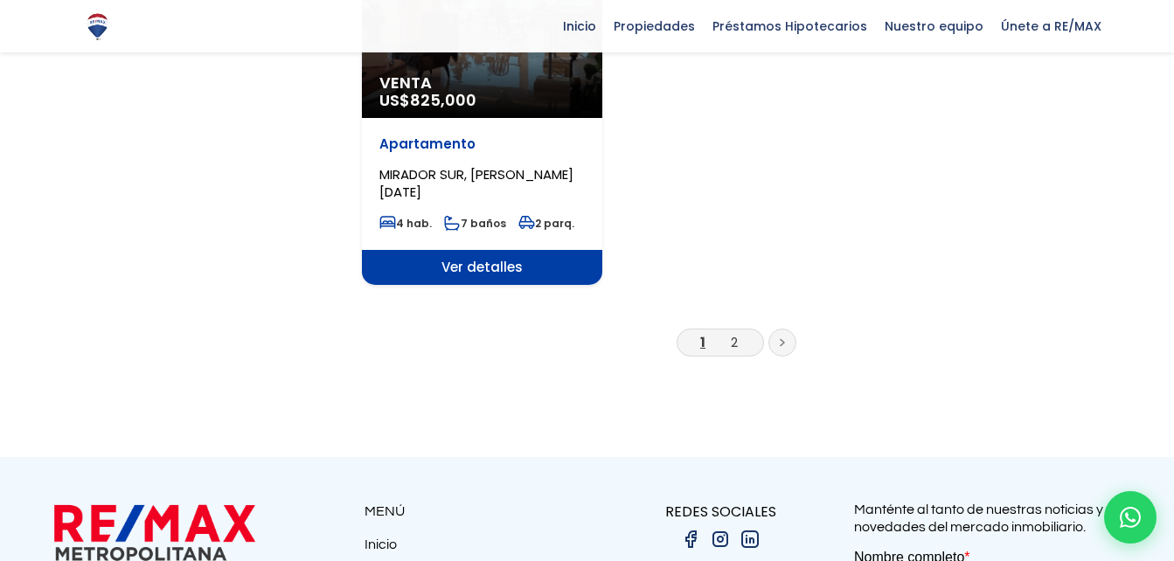
scroll to position [2350, 0]
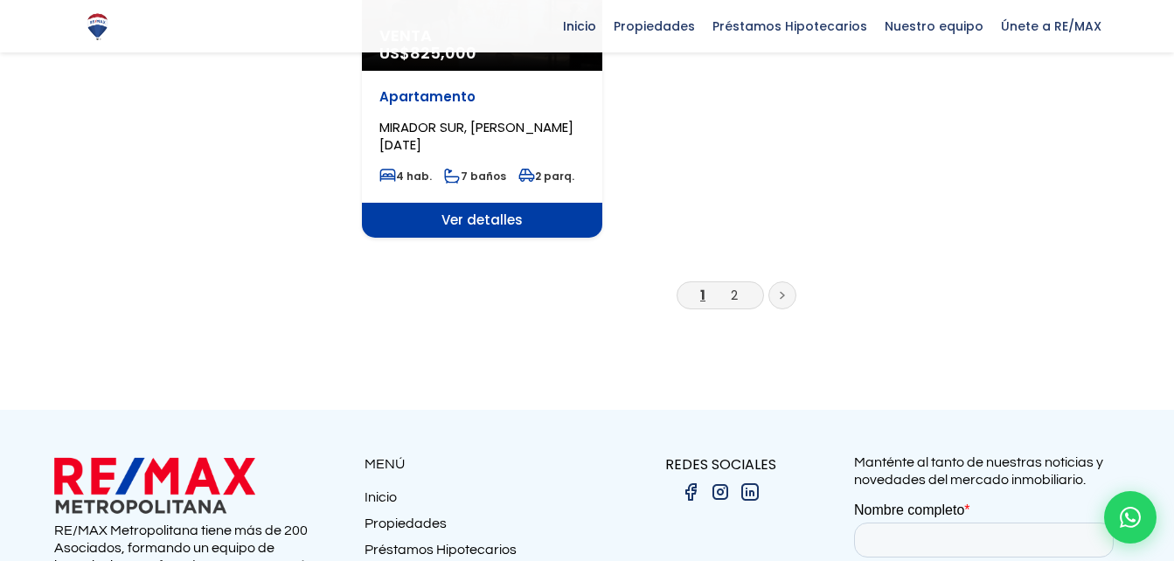
click at [780, 291] on icon at bounding box center [781, 295] width 5 height 9
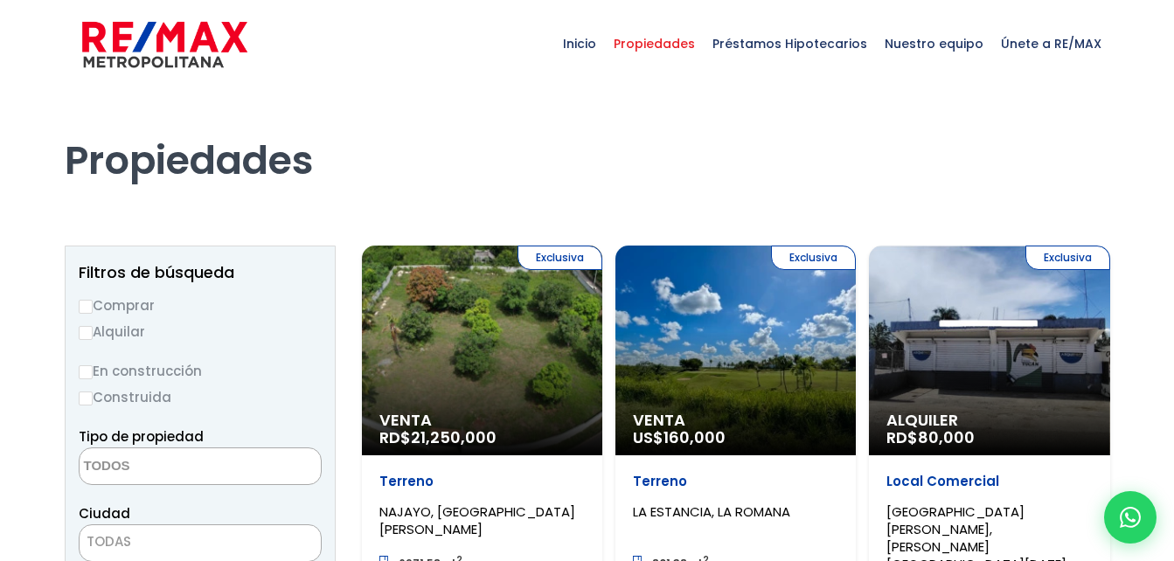
select select
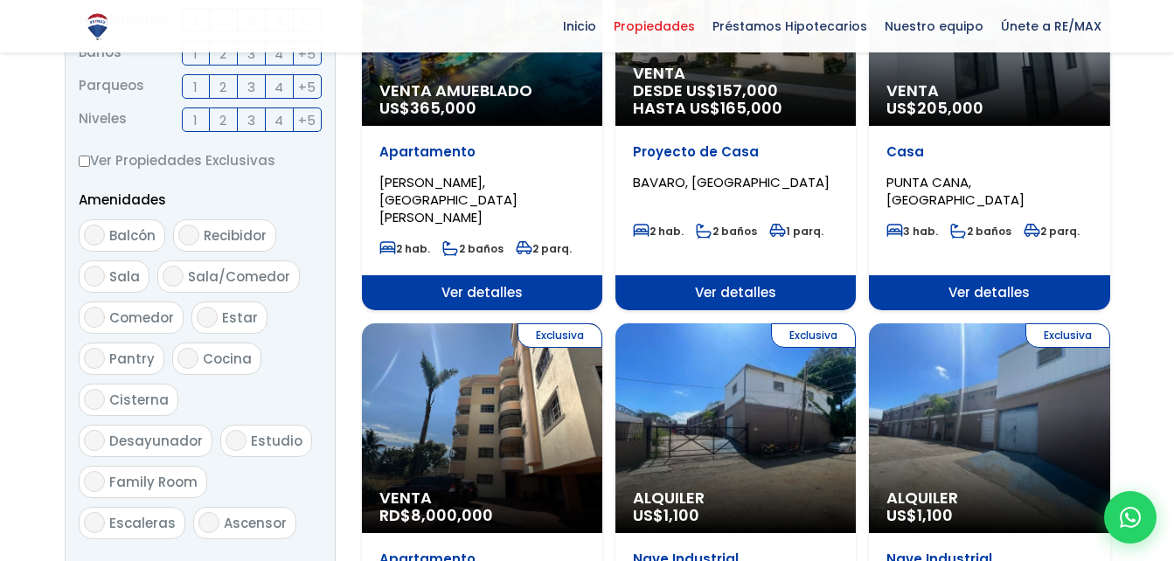
scroll to position [826, 0]
